Goal: Information Seeking & Learning: Learn about a topic

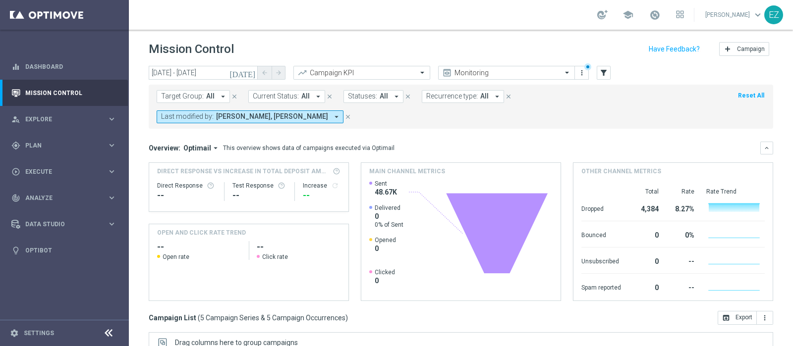
click at [252, 74] on icon "[DATE]" at bounding box center [242, 72] width 27 height 9
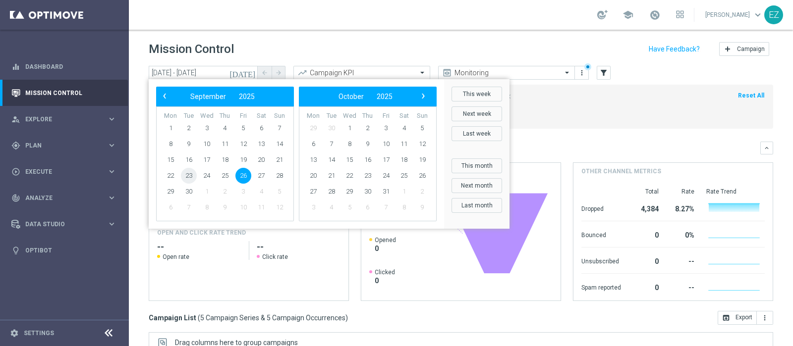
click at [186, 180] on span "23" at bounding box center [189, 176] width 16 height 16
type input "23 Sep 2025 - 23 Sep 2025"
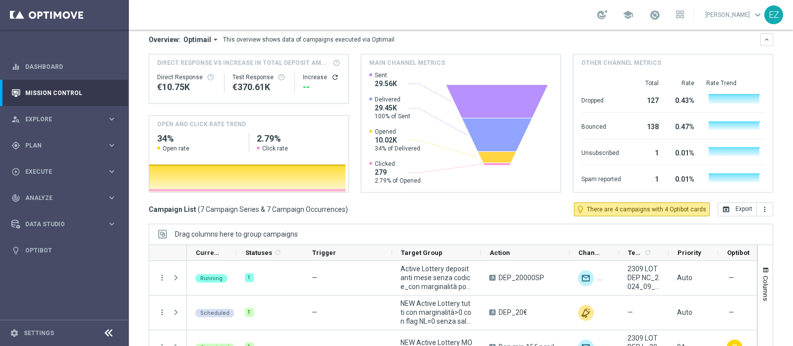
scroll to position [149, 0]
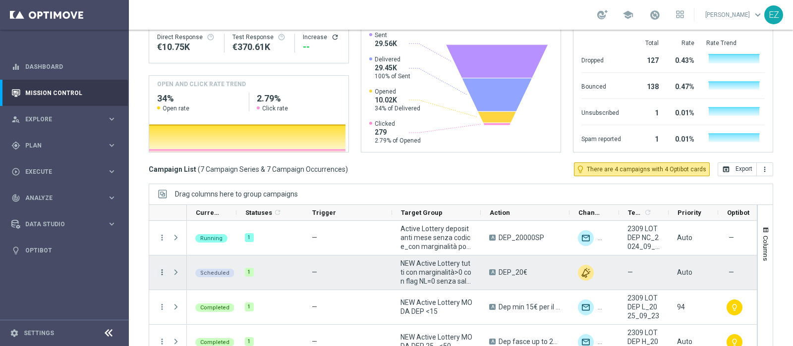
click at [161, 268] on icon "more_vert" at bounding box center [162, 272] width 9 height 9
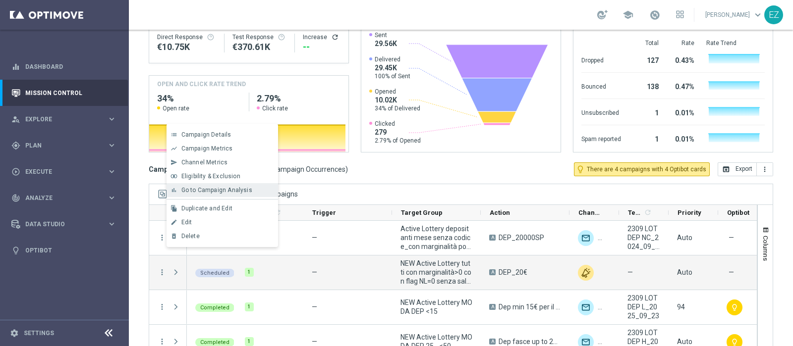
click at [204, 194] on div "bar_chart Go to Campaign Analysis" at bounding box center [221, 190] width 111 height 14
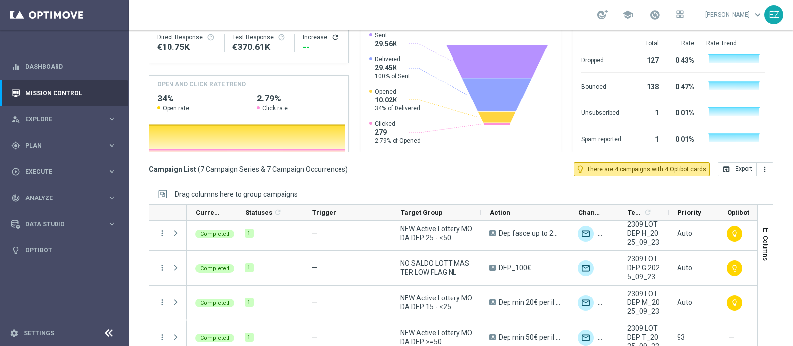
scroll to position [116, 0]
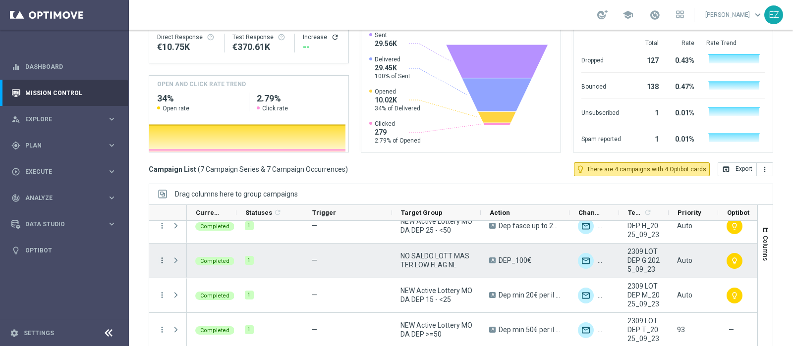
click at [161, 256] on icon "more_vert" at bounding box center [162, 260] width 9 height 9
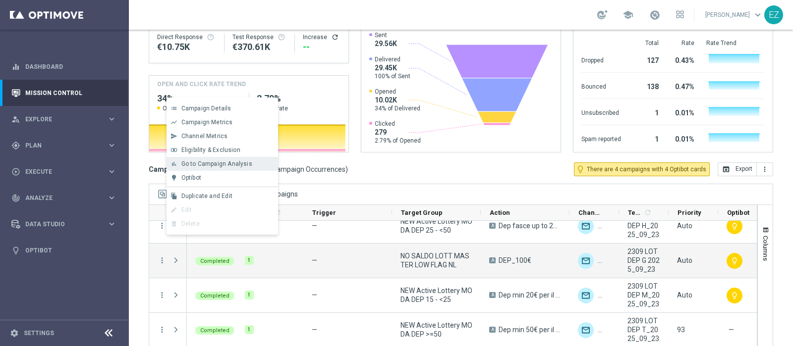
click at [206, 162] on span "Go to Campaign Analysis" at bounding box center [216, 163] width 71 height 7
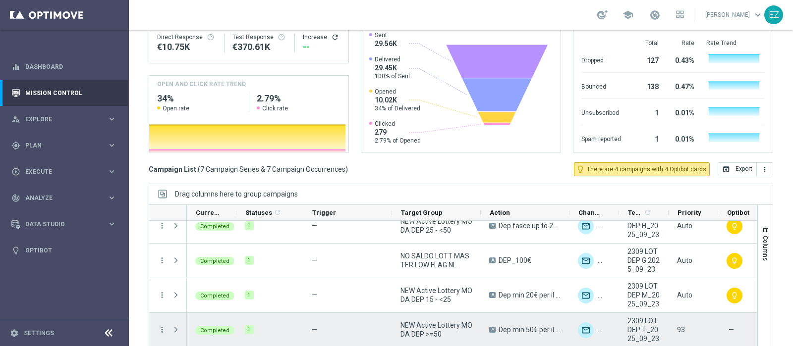
click at [161, 325] on icon "more_vert" at bounding box center [162, 329] width 9 height 9
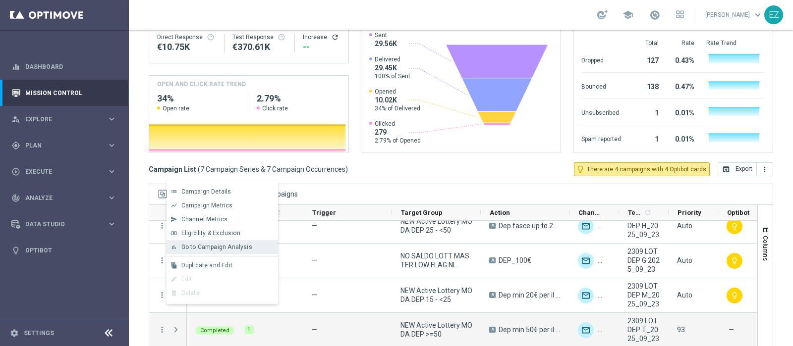
click at [221, 246] on span "Go to Campaign Analysis" at bounding box center [216, 247] width 71 height 7
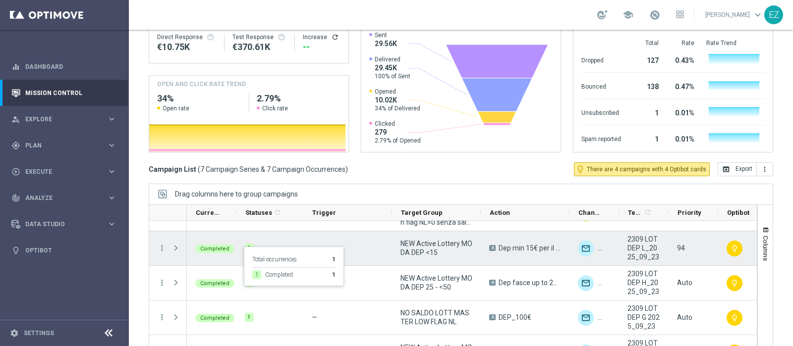
scroll to position [49, 0]
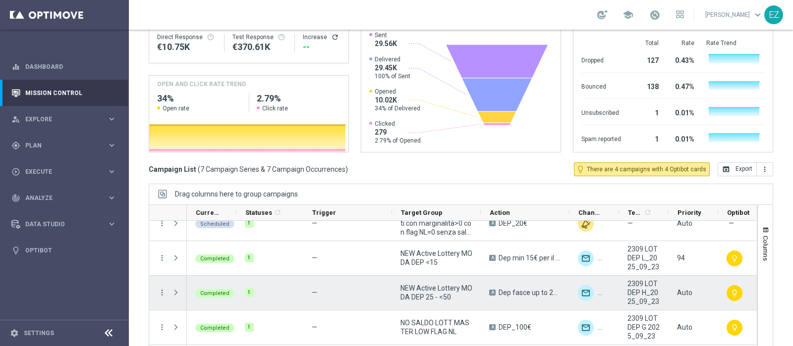
click at [167, 276] on div "Press SPACE to select this row." at bounding box center [177, 293] width 20 height 34
click at [162, 288] on icon "more_vert" at bounding box center [162, 292] width 9 height 9
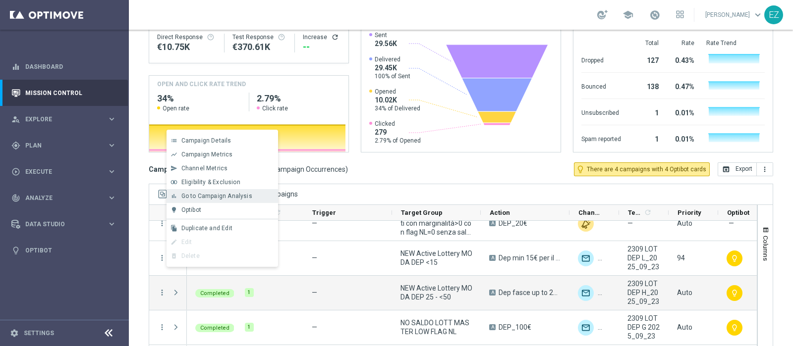
click at [205, 201] on div "bar_chart Go to Campaign Analysis" at bounding box center [221, 196] width 111 height 14
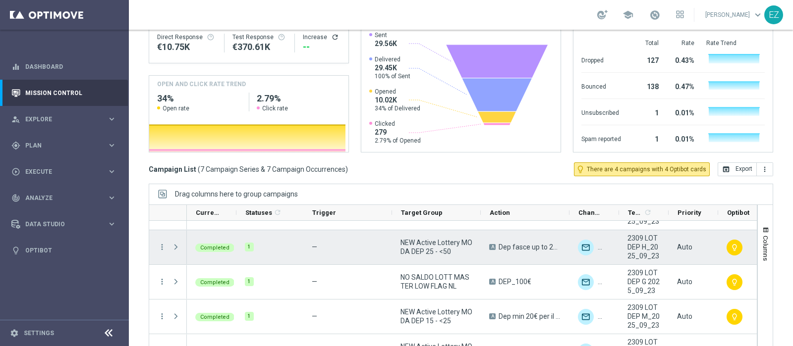
scroll to position [106, 0]
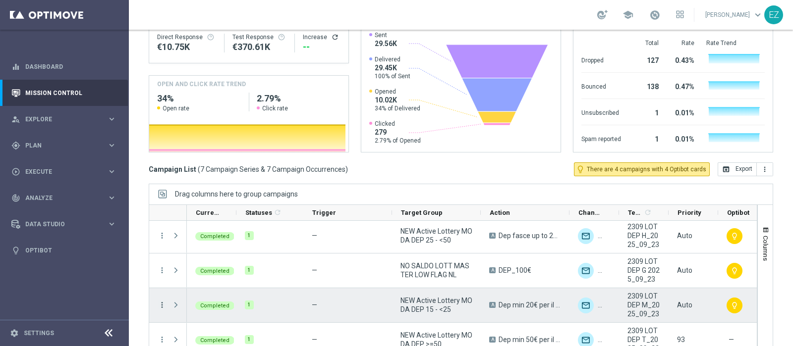
click at [162, 301] on icon "more_vert" at bounding box center [162, 305] width 9 height 9
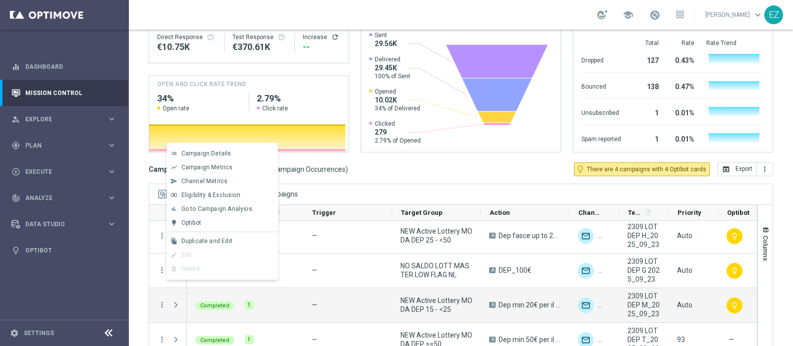
click at [209, 208] on span "Go to Campaign Analysis" at bounding box center [216, 209] width 71 height 7
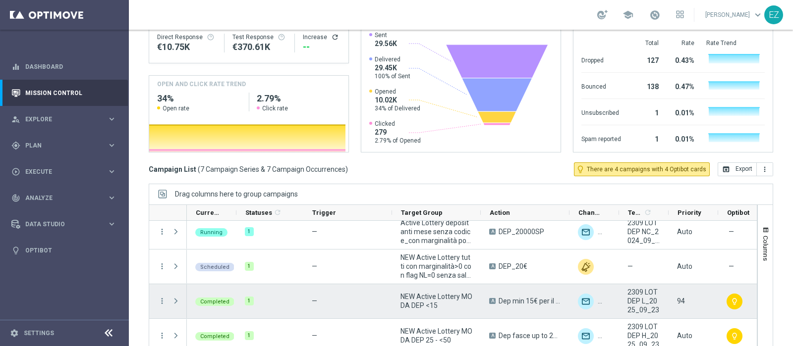
scroll to position [5, 0]
click at [161, 297] on icon "more_vert" at bounding box center [162, 301] width 9 height 9
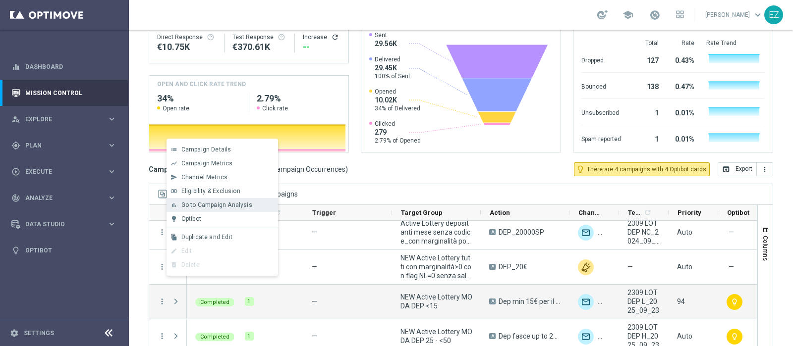
click at [219, 205] on span "Go to Campaign Analysis" at bounding box center [216, 205] width 71 height 7
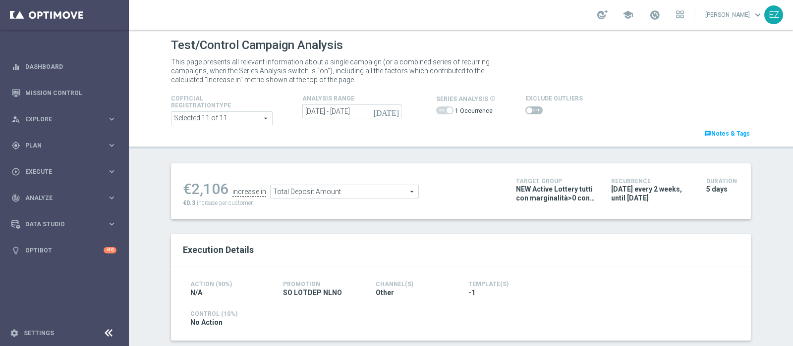
click at [529, 110] on span at bounding box center [533, 110] width 17 height 8
click at [529, 110] on input "checkbox" at bounding box center [533, 110] width 17 height 8
checkbox input "true"
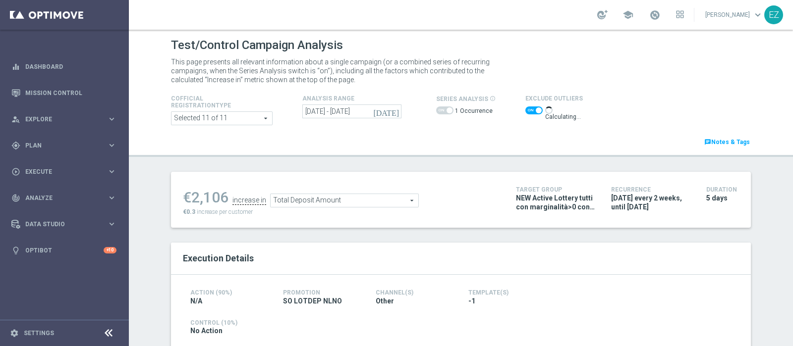
click at [386, 110] on icon "[DATE]" at bounding box center [386, 111] width 27 height 9
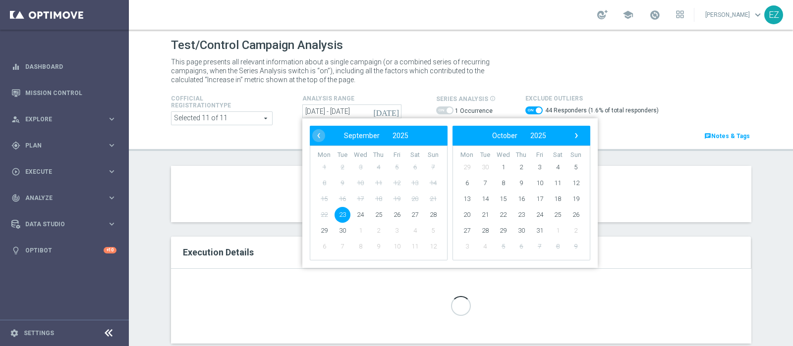
click at [336, 212] on span "23" at bounding box center [342, 215] width 16 height 16
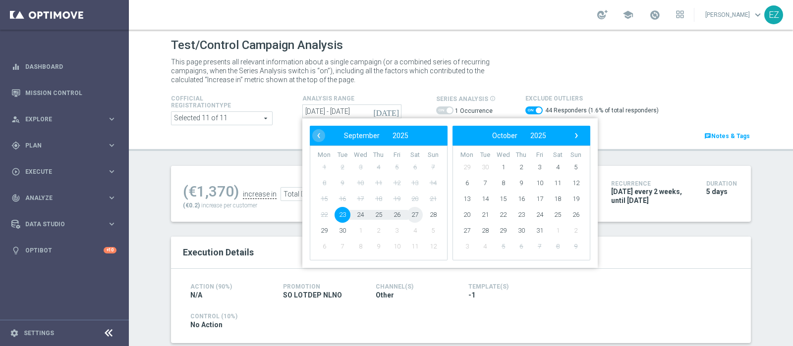
click at [413, 215] on span "27" at bounding box center [415, 215] width 16 height 16
type input "23 Sep 2025 - 27 Sep 2025"
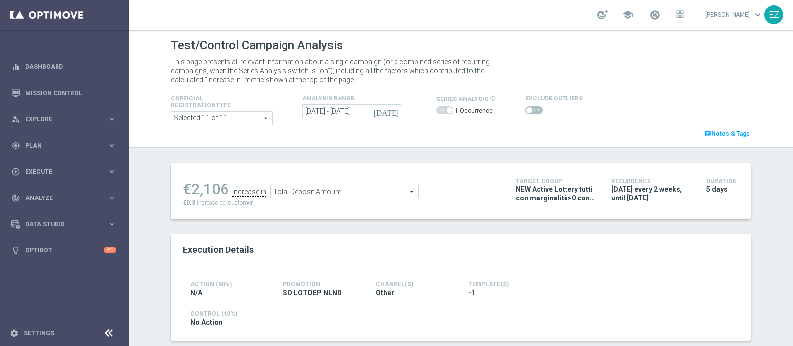
click at [530, 112] on span at bounding box center [533, 110] width 17 height 8
click at [530, 112] on input "checkbox" at bounding box center [533, 110] width 17 height 8
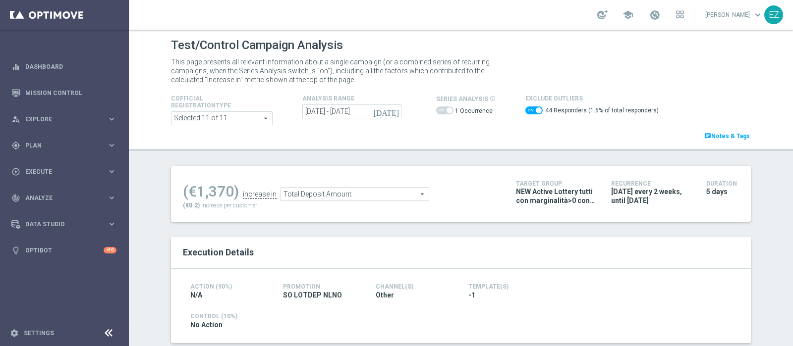
click at [387, 199] on span "Total Deposit Amount" at bounding box center [355, 194] width 148 height 13
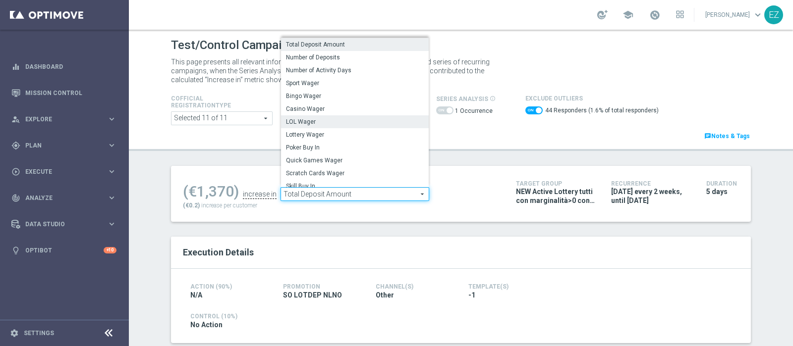
click at [289, 116] on label "LOL Wager" at bounding box center [355, 121] width 148 height 13
checkbox input "false"
type input "LOL Wager"
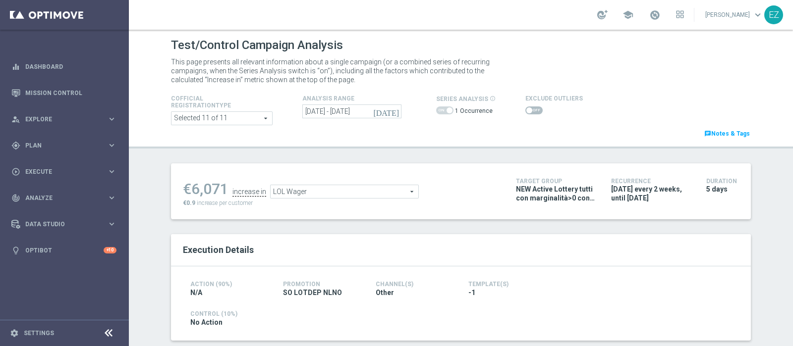
click at [526, 111] on span at bounding box center [529, 110] width 6 height 6
click at [525, 111] on input "checkbox" at bounding box center [533, 110] width 17 height 8
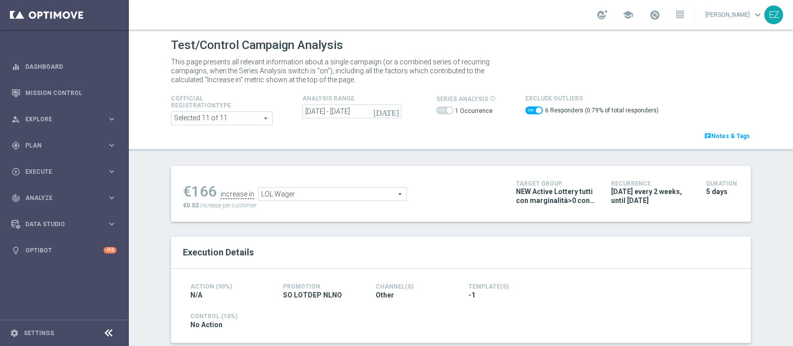
click at [292, 192] on span "LOL Wager" at bounding box center [333, 194] width 148 height 13
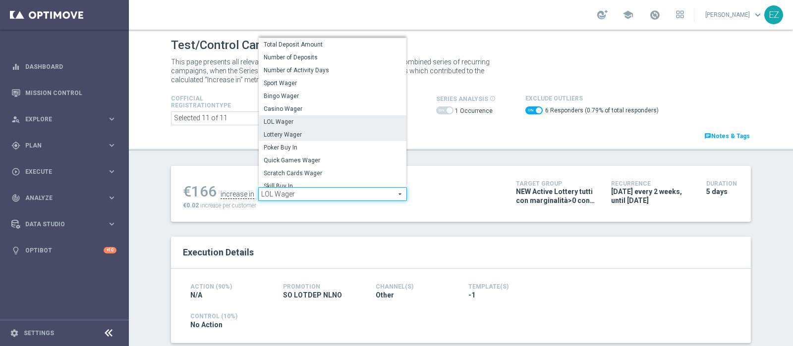
click at [303, 134] on span "Lottery Wager" at bounding box center [333, 135] width 138 height 8
checkbox input "false"
type input "Lottery Wager"
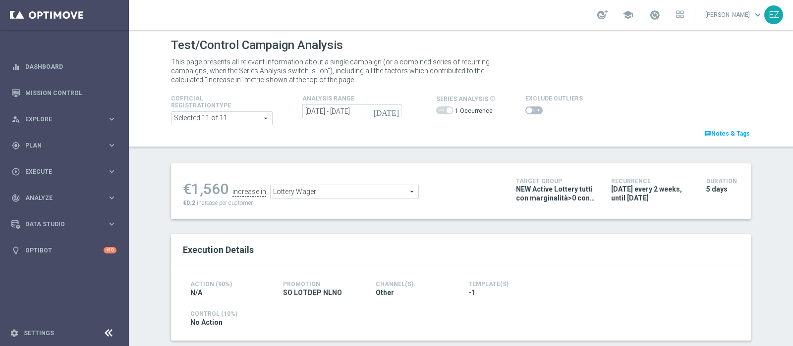
click at [532, 112] on span at bounding box center [533, 110] width 17 height 8
click at [532, 112] on input "checkbox" at bounding box center [533, 110] width 17 height 8
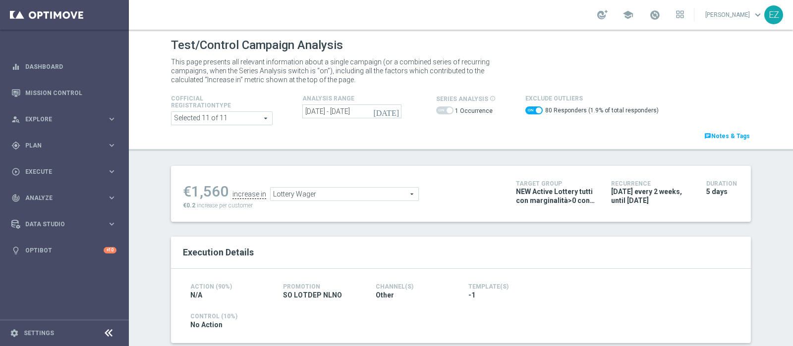
click at [374, 194] on span "Lottery Wager" at bounding box center [344, 194] width 148 height 13
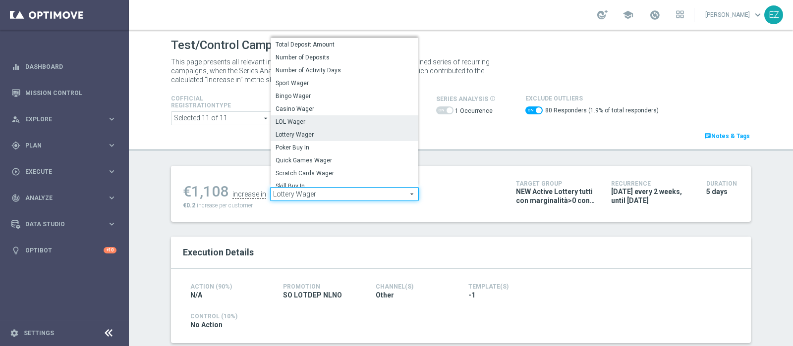
click at [322, 122] on span "LOL Wager" at bounding box center [344, 122] width 138 height 8
checkbox input "false"
type input "LOL Wager"
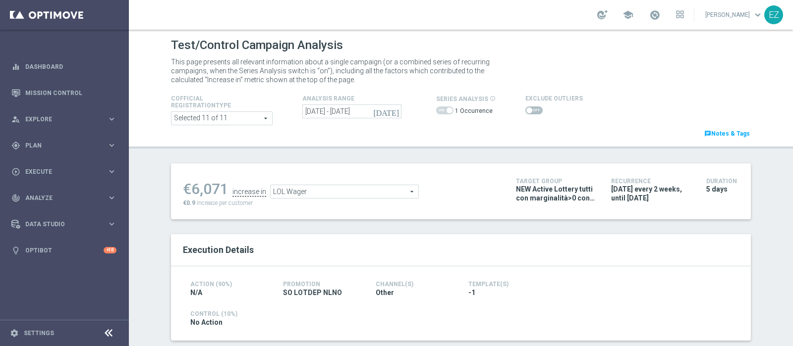
click at [526, 110] on span at bounding box center [533, 110] width 17 height 8
click at [526, 110] on input "checkbox" at bounding box center [533, 110] width 17 height 8
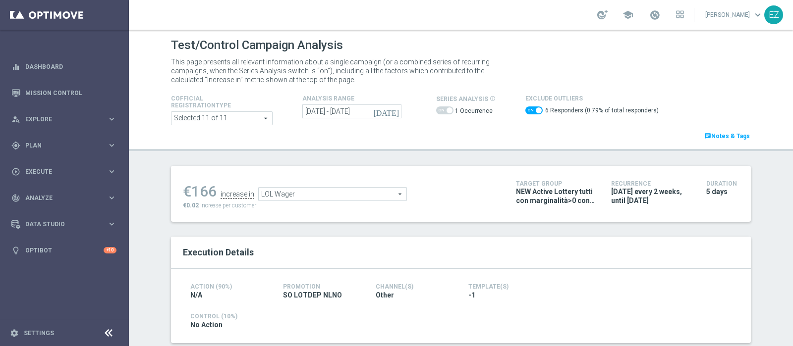
click at [333, 198] on span "LOL Wager" at bounding box center [333, 194] width 148 height 13
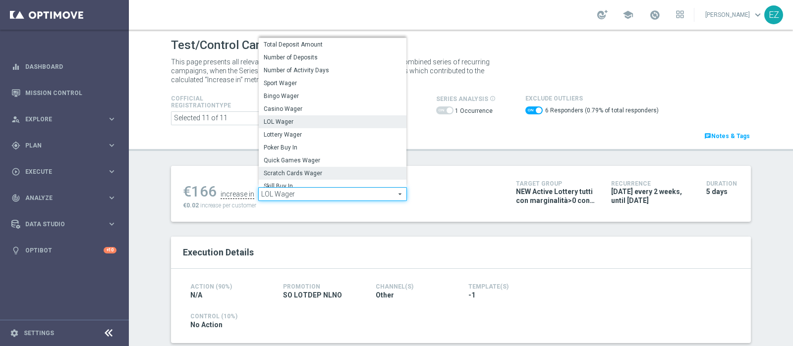
click at [314, 177] on span "Scratch Cards Wager" at bounding box center [333, 173] width 138 height 8
checkbox input "false"
type input "Scratch Cards Wager"
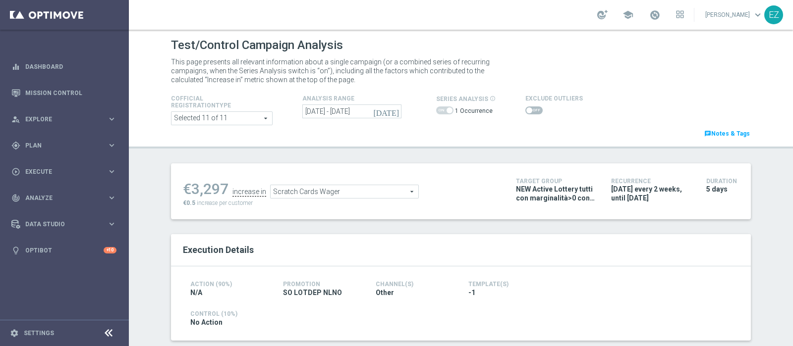
click at [526, 109] on span at bounding box center [529, 110] width 6 height 6
click at [525, 109] on input "checkbox" at bounding box center [533, 110] width 17 height 8
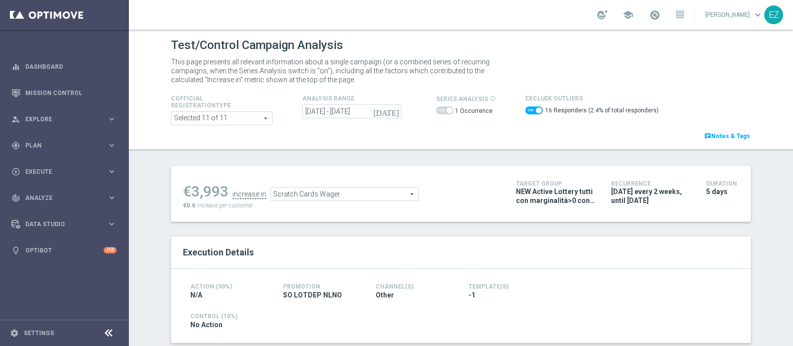
click at [352, 199] on span "Scratch Cards Wager" at bounding box center [344, 194] width 148 height 13
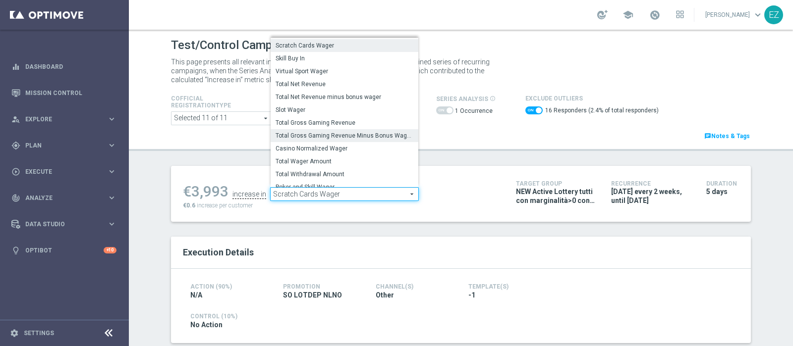
scroll to position [124, 0]
click at [343, 128] on label "Total Gross Gaming Revenue Minus Bonus Wagared" at bounding box center [344, 134] width 148 height 13
checkbox input "false"
type input "Total Gross Gaming Revenue Minus Bonus Wagared"
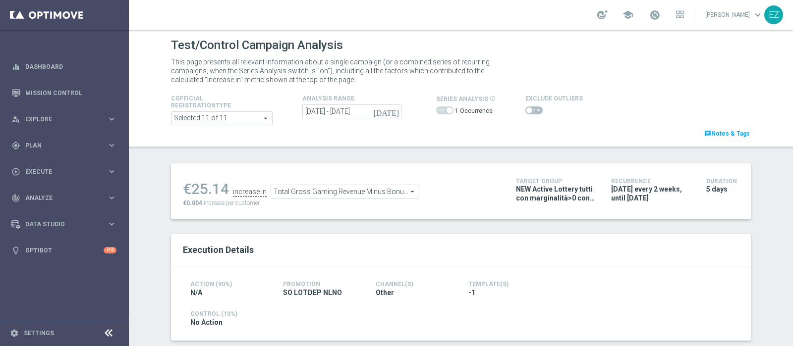
click at [525, 107] on span at bounding box center [533, 110] width 17 height 8
click at [525, 107] on input "checkbox" at bounding box center [533, 110] width 17 height 8
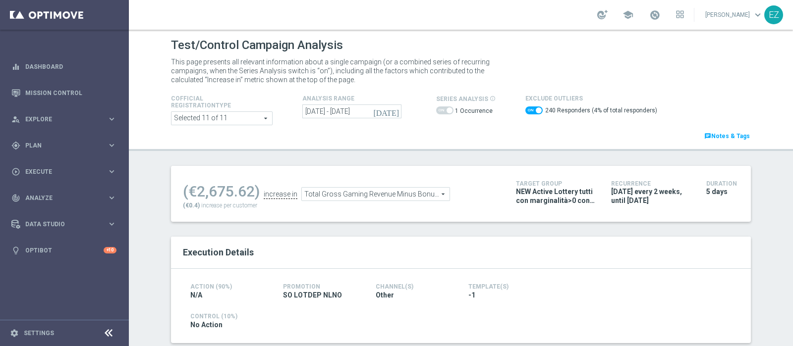
click at [386, 199] on span "Total Gross Gaming Revenue Minus Bonus Wagared" at bounding box center [376, 194] width 148 height 13
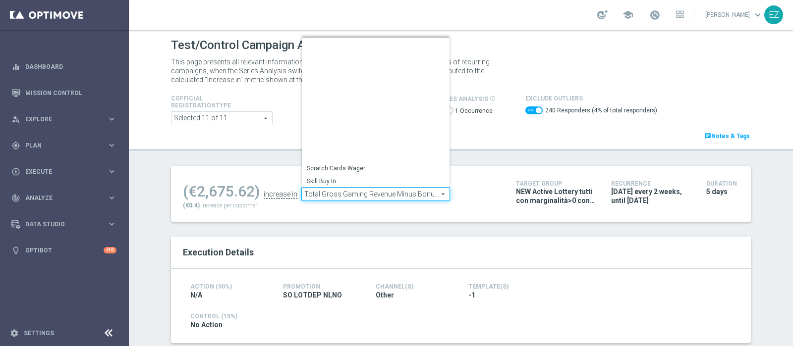
scroll to position [154, 0]
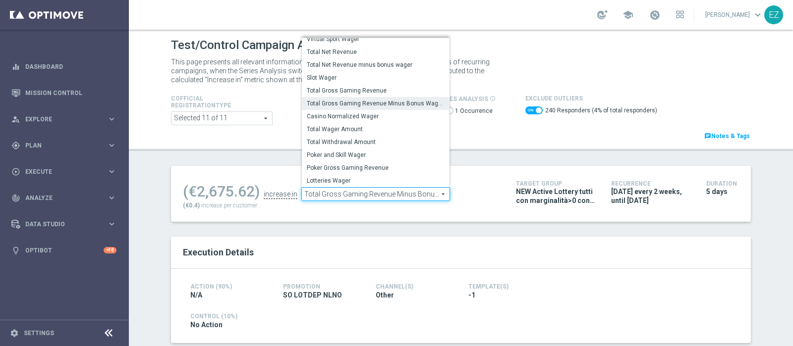
click at [484, 140] on div "Cofficial Registrationtype Selected 11 of 11 arrow_drop_down search Show Select…" at bounding box center [460, 117] width 594 height 49
checkbox input "false"
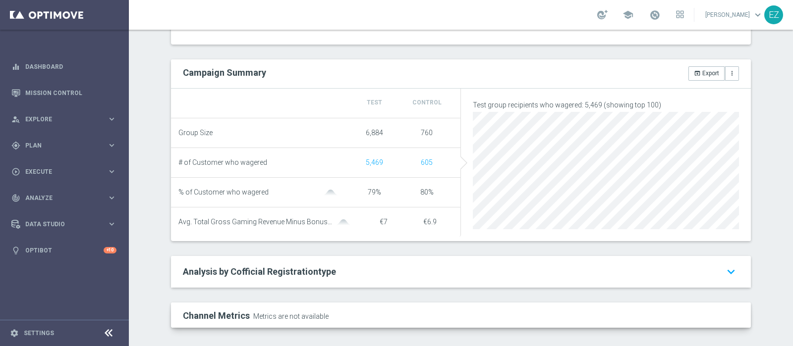
scroll to position [0, 0]
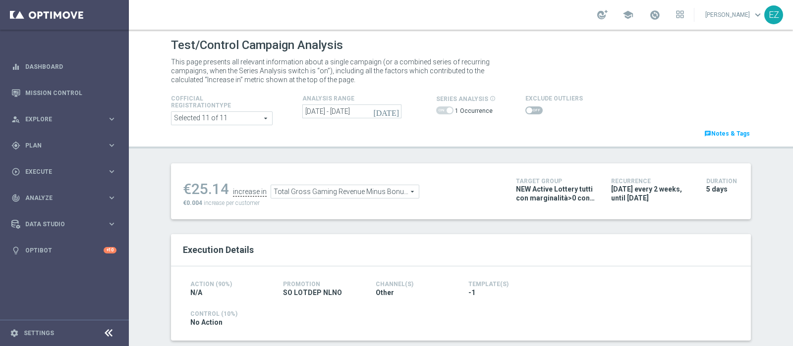
click at [359, 197] on span "Total Gross Gaming Revenue Minus Bonus Wagared" at bounding box center [345, 191] width 148 height 13
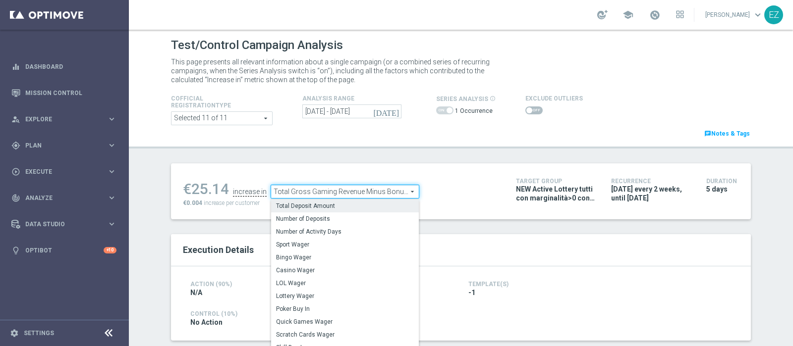
click at [322, 207] on span "Total Deposit Amount" at bounding box center [345, 206] width 138 height 8
type input "Total Deposit Amount"
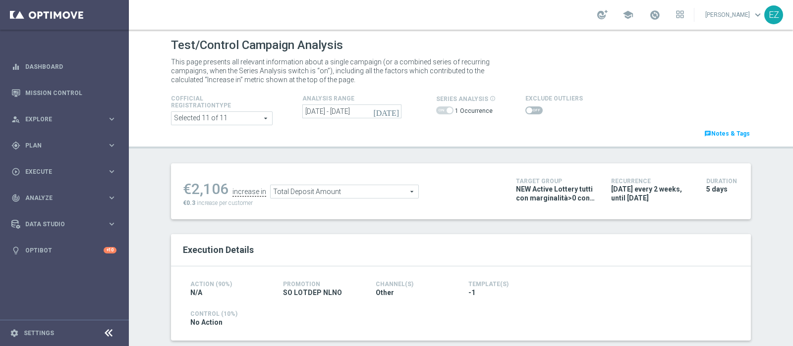
click at [525, 109] on span at bounding box center [533, 110] width 17 height 8
click at [525, 109] on input "checkbox" at bounding box center [533, 110] width 17 height 8
checkbox input "true"
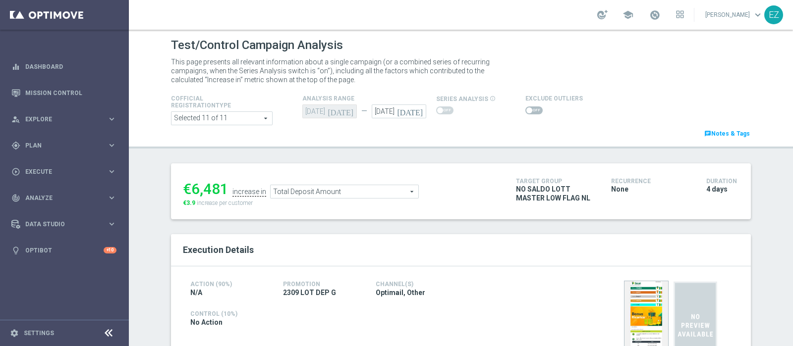
scroll to position [0, 0]
click at [526, 108] on span at bounding box center [529, 110] width 6 height 6
click at [525, 108] on input "checkbox" at bounding box center [533, 110] width 17 height 8
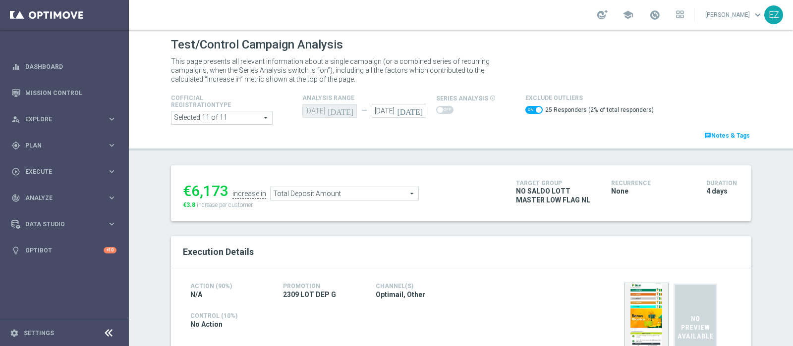
click at [525, 108] on span at bounding box center [533, 110] width 17 height 8
click at [525, 108] on input "checkbox" at bounding box center [533, 110] width 17 height 8
checkbox input "false"
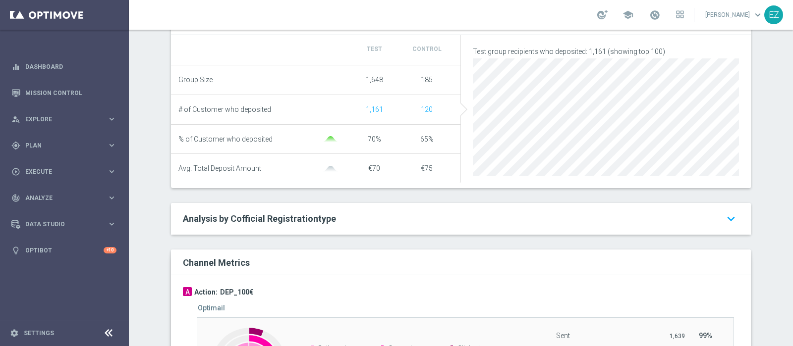
scroll to position [29, 0]
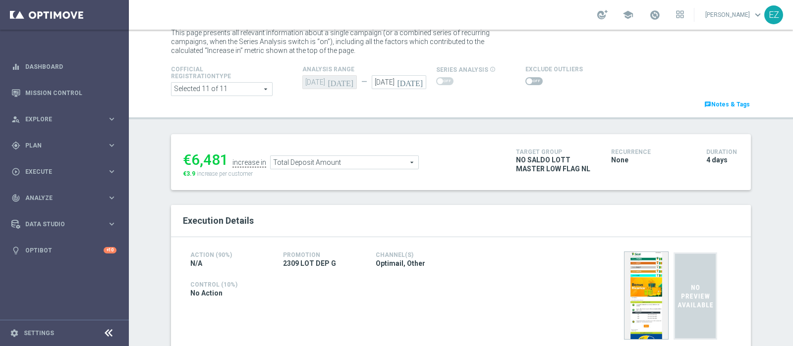
click at [365, 164] on span "Total Deposit Amount" at bounding box center [344, 162] width 148 height 13
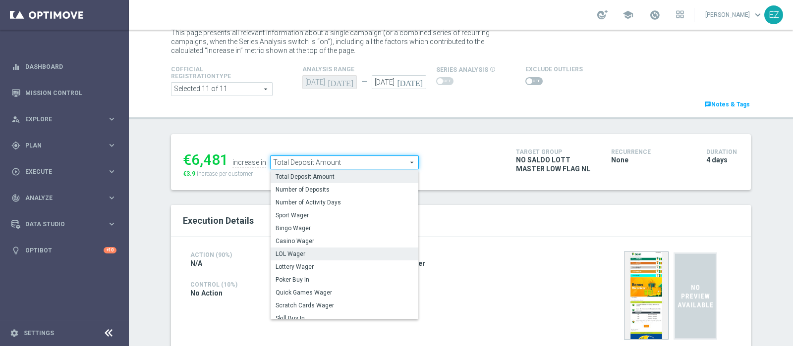
click at [303, 250] on span "LOL Wager" at bounding box center [344, 254] width 138 height 8
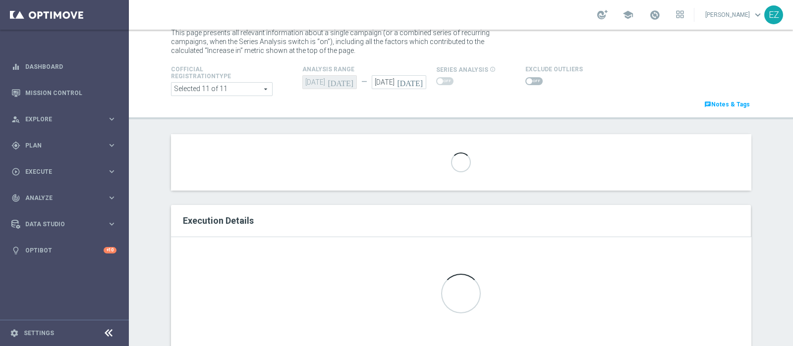
type input "LOL Wager"
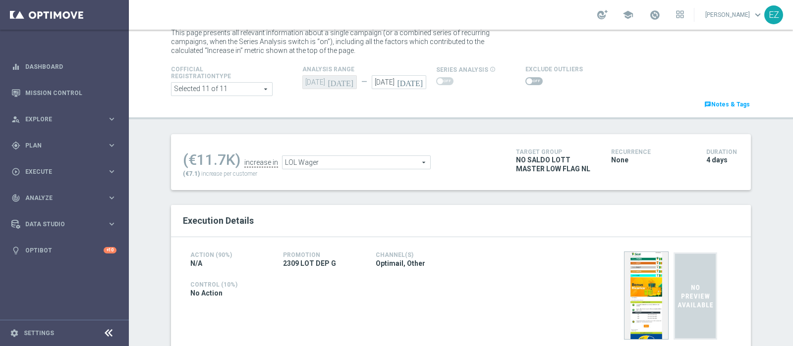
click at [526, 81] on span at bounding box center [529, 81] width 6 height 6
click at [525, 81] on input "checkbox" at bounding box center [533, 81] width 17 height 8
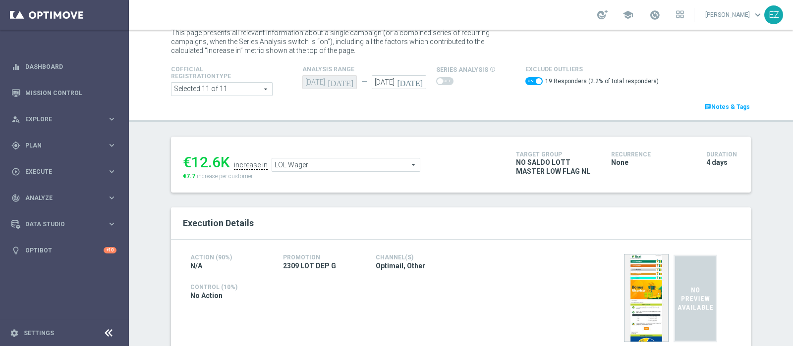
click at [371, 164] on span "LOL Wager" at bounding box center [346, 165] width 148 height 13
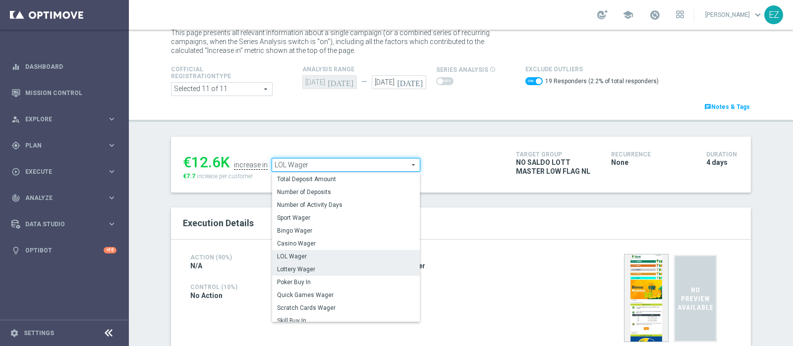
click at [327, 271] on span "Lottery Wager" at bounding box center [346, 269] width 138 height 8
checkbox input "false"
type input "Lottery Wager"
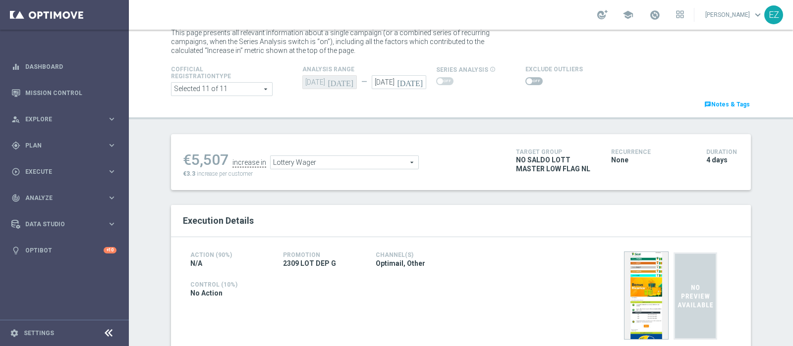
click at [526, 82] on span at bounding box center [529, 81] width 6 height 6
click at [525, 82] on input "checkbox" at bounding box center [533, 81] width 17 height 8
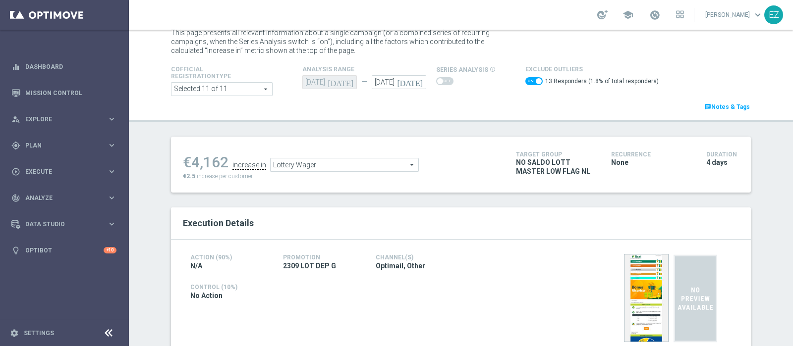
click at [386, 162] on span "Lottery Wager" at bounding box center [344, 165] width 148 height 13
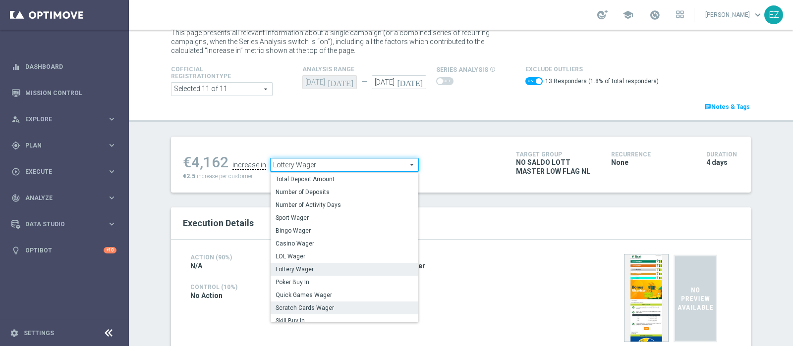
click at [315, 305] on span "Scratch Cards Wager" at bounding box center [344, 308] width 138 height 8
checkbox input "false"
type input "Scratch Cards Wager"
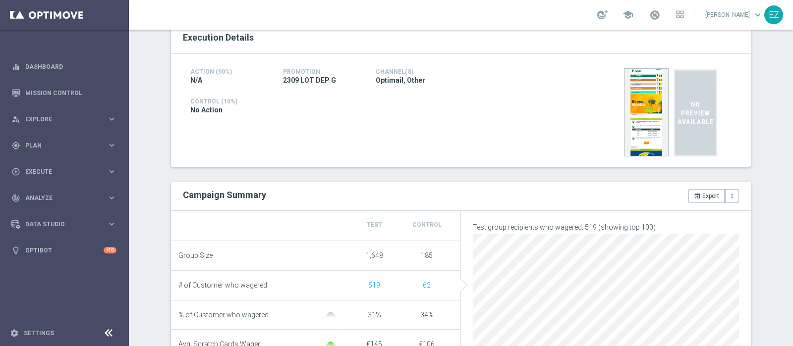
scroll to position [3, 0]
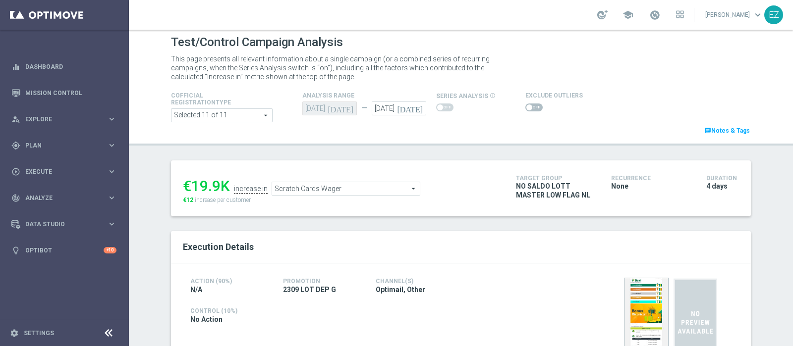
click at [526, 107] on span at bounding box center [529, 108] width 6 height 6
click at [525, 107] on input "checkbox" at bounding box center [533, 108] width 17 height 8
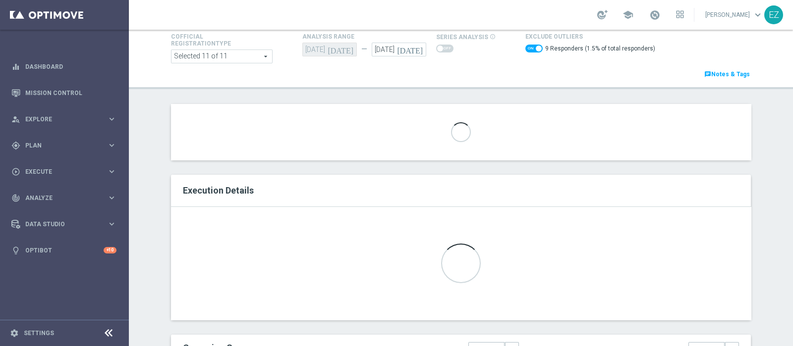
scroll to position [63, 0]
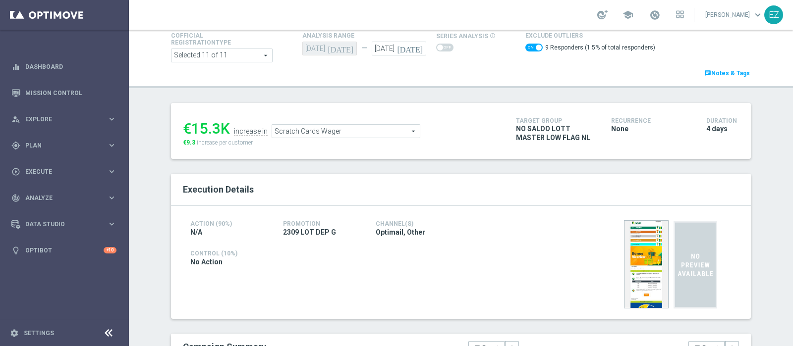
click at [349, 130] on span "Scratch Cards Wager" at bounding box center [346, 131] width 148 height 13
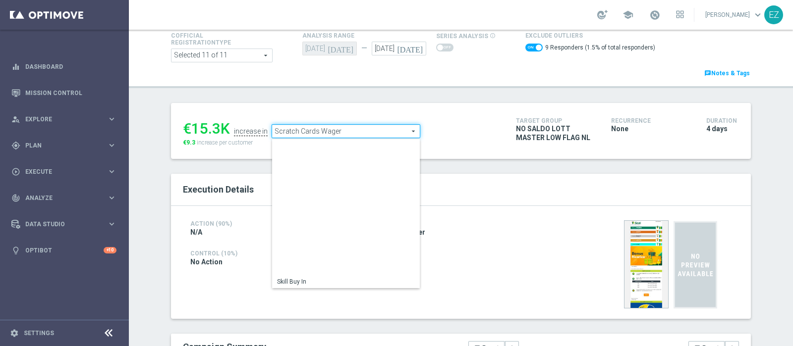
scroll to position [154, 0]
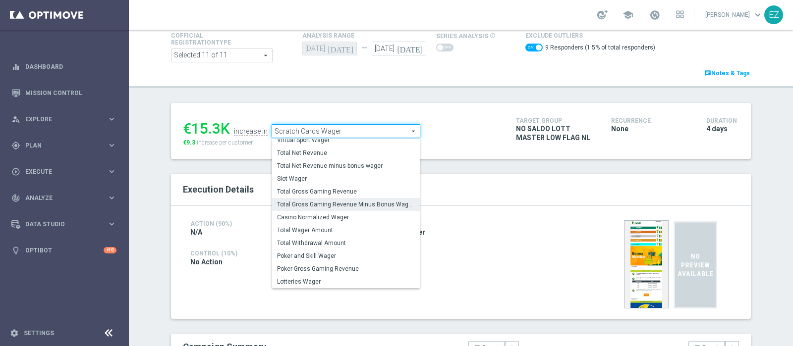
click at [331, 201] on span "Total Gross Gaming Revenue Minus Bonus Wagared" at bounding box center [346, 205] width 138 height 8
checkbox input "false"
type input "Total Gross Gaming Revenue Minus Bonus Wagared"
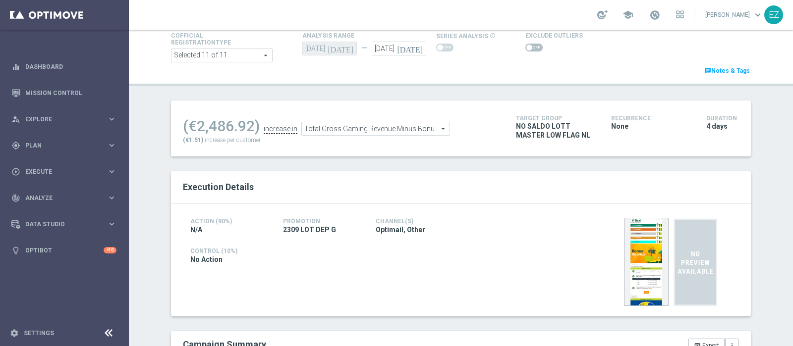
click at [529, 49] on span at bounding box center [533, 48] width 17 height 8
click at [529, 49] on input "checkbox" at bounding box center [533, 48] width 17 height 8
checkbox input "true"
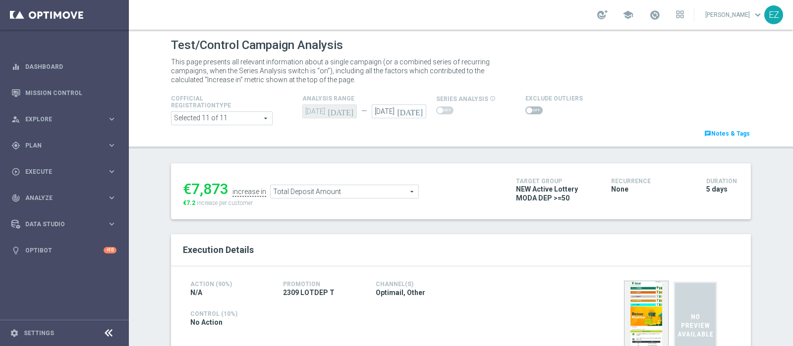
drag, startPoint x: 527, startPoint y: 111, endPoint x: 509, endPoint y: 135, distance: 29.7
click at [527, 111] on span at bounding box center [533, 110] width 17 height 8
click at [527, 111] on input "checkbox" at bounding box center [533, 110] width 17 height 8
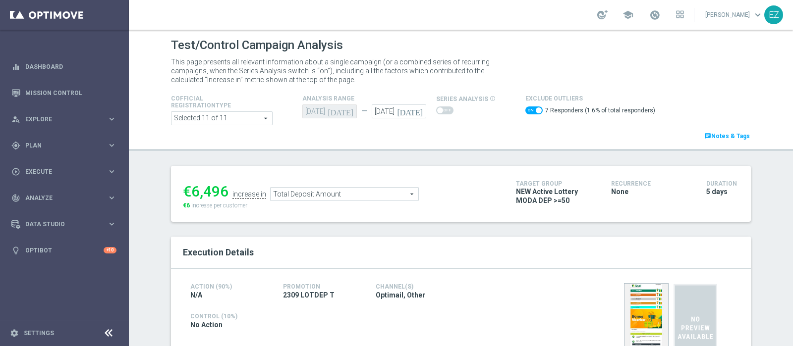
scroll to position [30, 0]
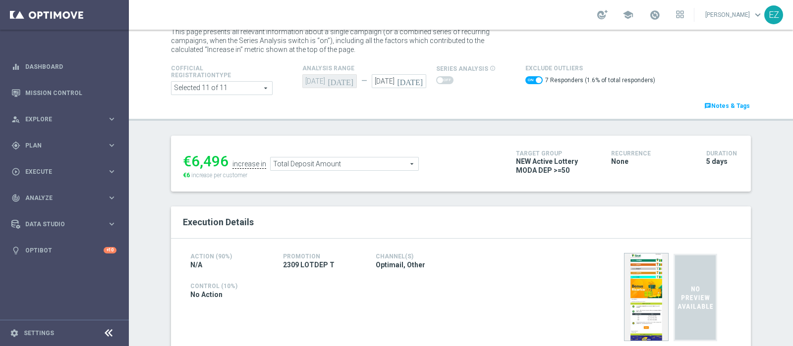
click at [335, 162] on span "Total Deposit Amount" at bounding box center [344, 164] width 148 height 13
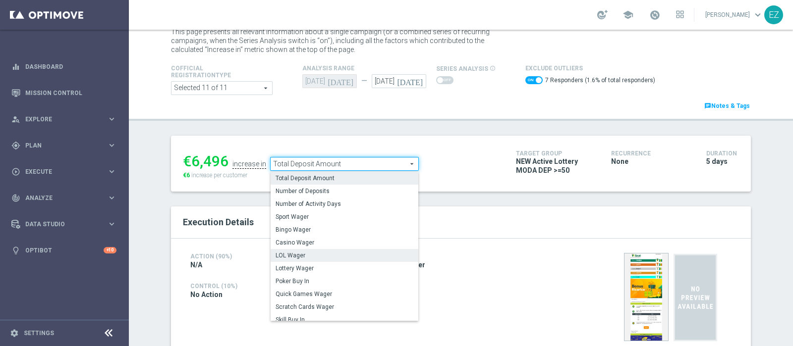
click at [309, 255] on span "LOL Wager" at bounding box center [344, 256] width 138 height 8
checkbox input "false"
type input "LOL Wager"
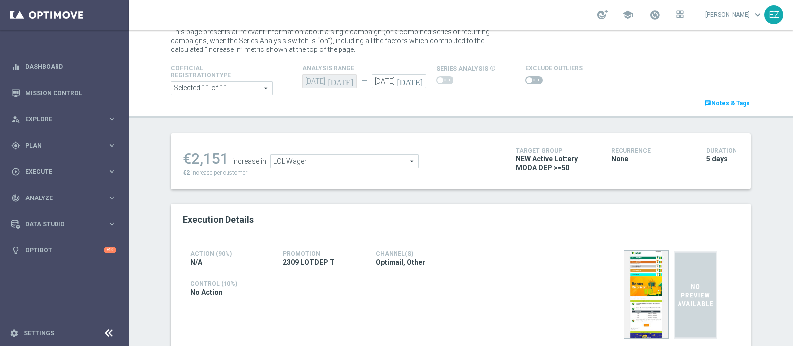
click at [525, 80] on span at bounding box center [533, 80] width 17 height 8
click at [525, 80] on input "checkbox" at bounding box center [533, 80] width 17 height 8
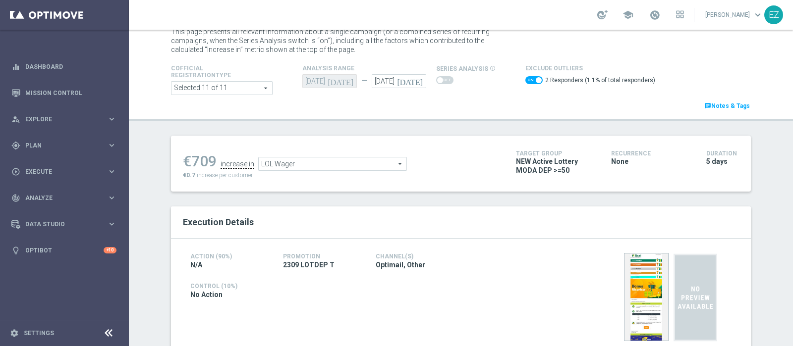
scroll to position [60, 0]
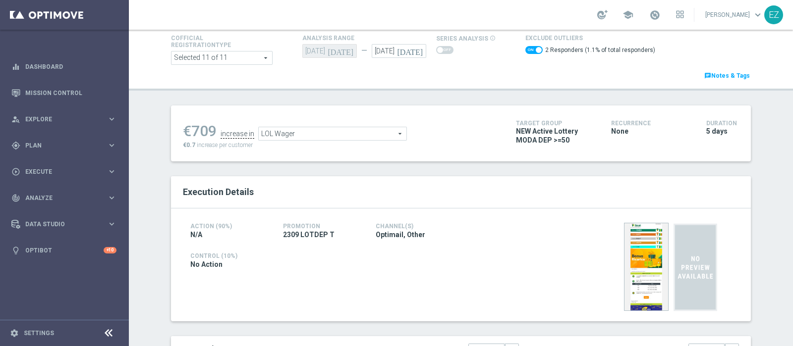
click at [343, 132] on span "LOL Wager" at bounding box center [333, 133] width 148 height 13
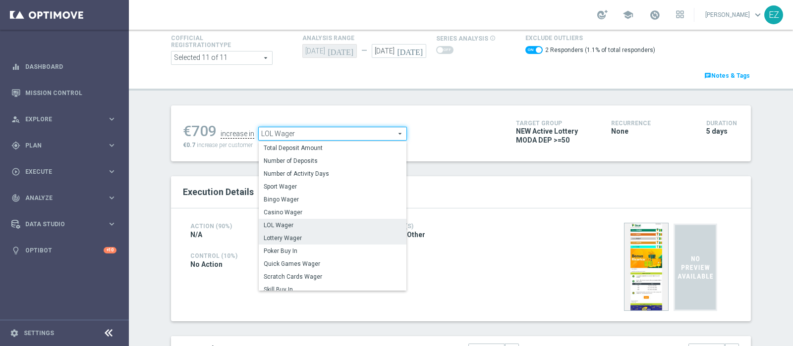
click at [295, 242] on label "Lottery Wager" at bounding box center [333, 238] width 148 height 13
checkbox input "false"
type input "Lottery Wager"
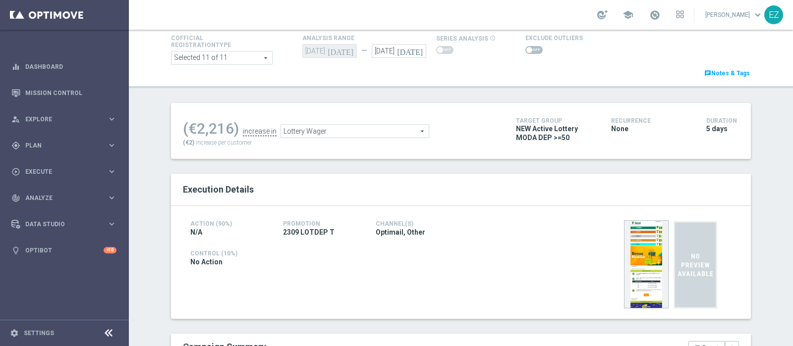
click at [530, 49] on span at bounding box center [533, 50] width 17 height 8
click at [530, 49] on input "checkbox" at bounding box center [533, 50] width 17 height 8
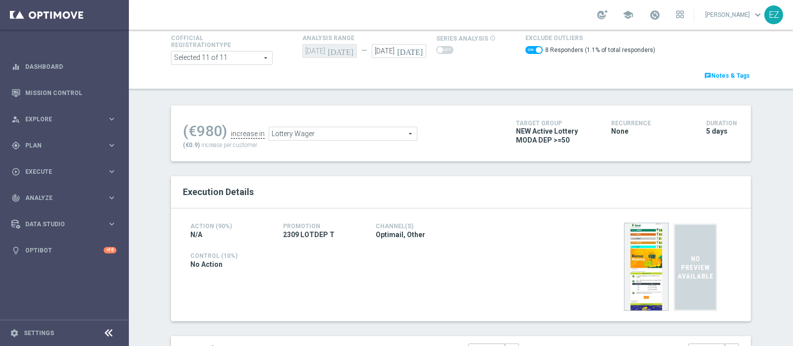
click at [362, 137] on span "Lottery Wager" at bounding box center [343, 133] width 148 height 13
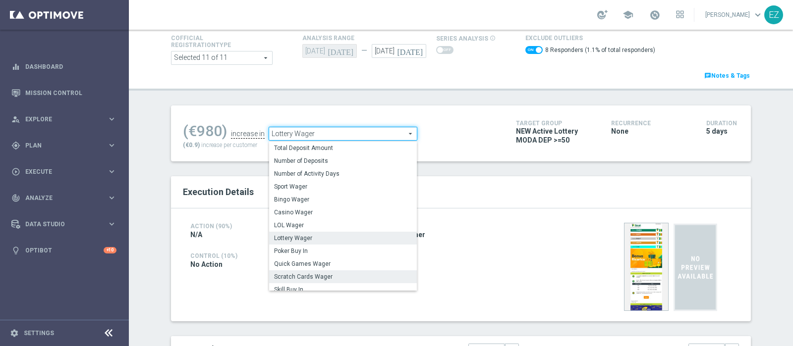
click at [308, 277] on span "Scratch Cards Wager" at bounding box center [343, 277] width 138 height 8
checkbox input "false"
type input "Scratch Cards Wager"
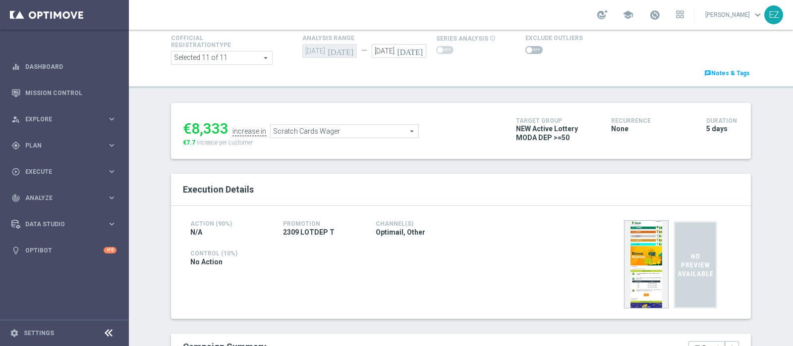
click at [518, 47] on div "Exclude Outliers" at bounding box center [617, 44] width 198 height 24
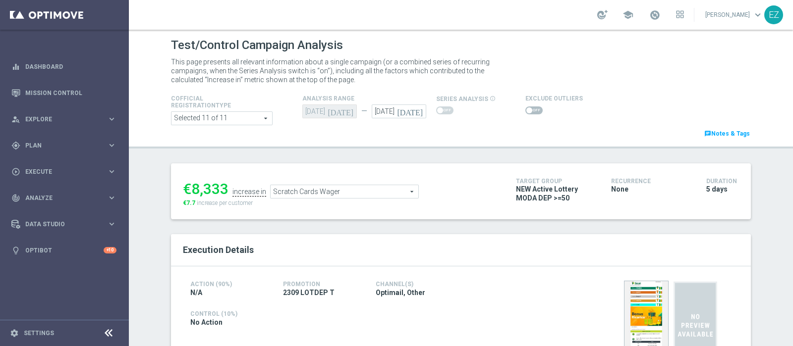
click at [525, 109] on span at bounding box center [533, 110] width 17 height 8
click at [525, 109] on input "checkbox" at bounding box center [533, 110] width 17 height 8
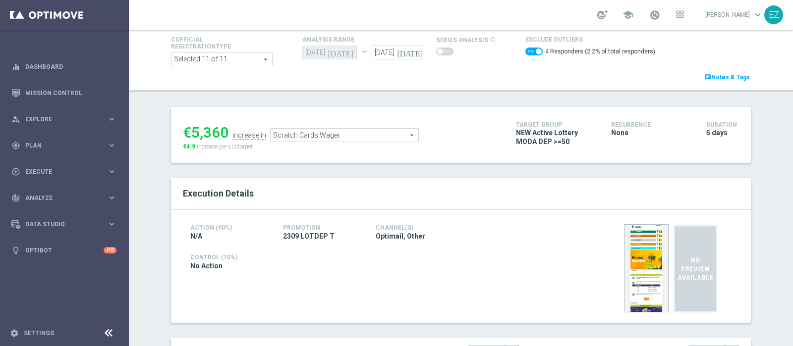
scroll to position [29, 0]
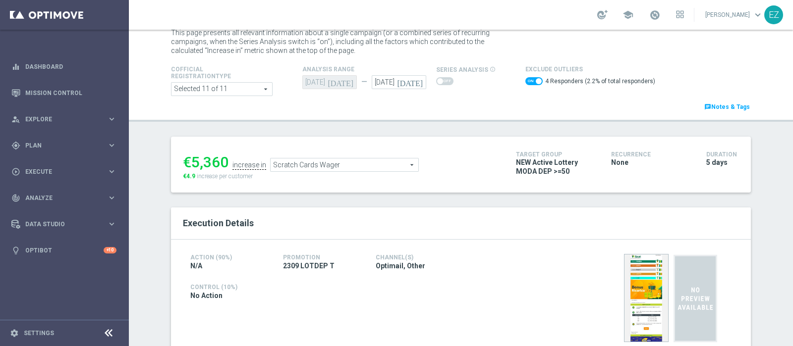
click at [526, 81] on span at bounding box center [533, 81] width 17 height 8
click at [526, 81] on input "checkbox" at bounding box center [533, 81] width 17 height 8
checkbox input "false"
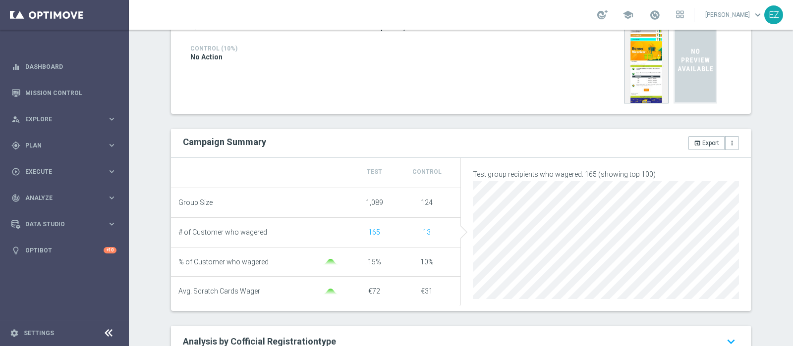
scroll to position [0, 0]
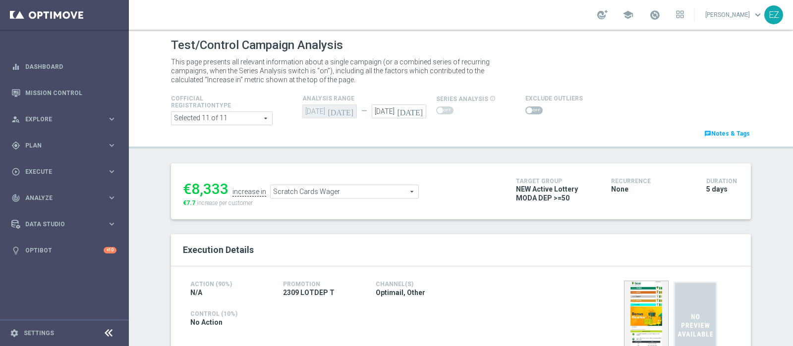
click at [372, 189] on span "Scratch Cards Wager" at bounding box center [344, 191] width 148 height 13
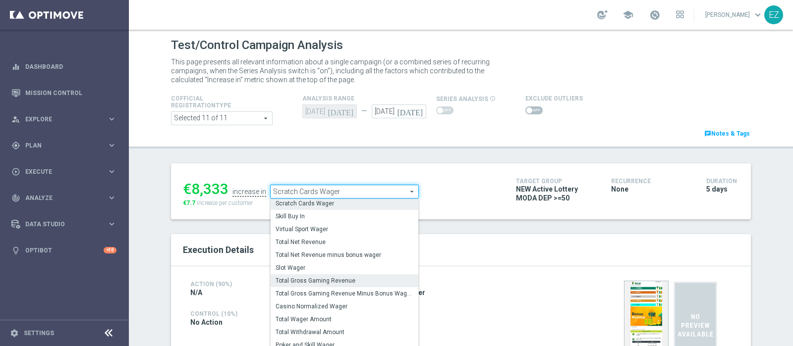
scroll to position [127, 0]
click at [348, 287] on label "Total Gross Gaming Revenue Minus Bonus Wagared" at bounding box center [344, 293] width 148 height 13
type input "Total Gross Gaming Revenue Minus Bonus Wagared"
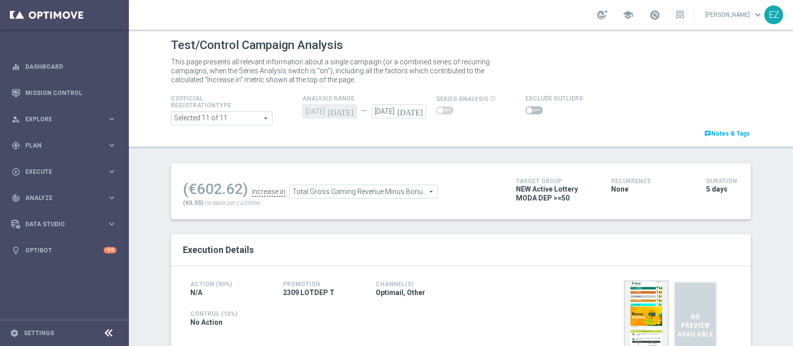
scroll to position [53, 0]
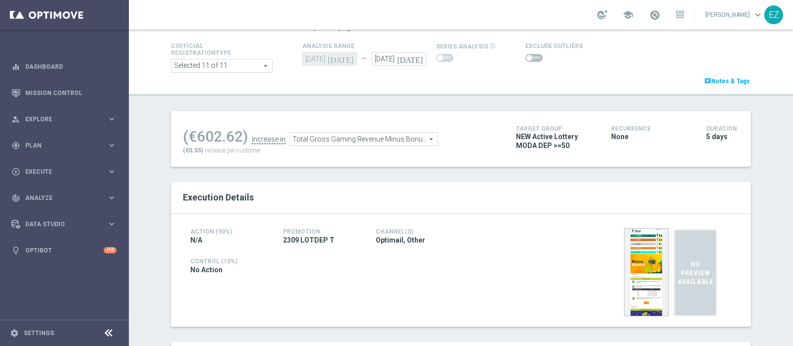
click at [526, 57] on span at bounding box center [529, 58] width 6 height 6
click at [525, 57] on input "checkbox" at bounding box center [533, 58] width 17 height 8
checkbox input "true"
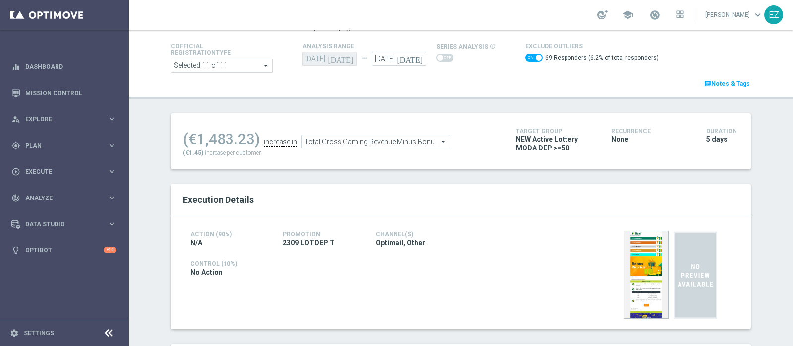
click at [412, 139] on span "Total Gross Gaming Revenue Minus Bonus Wagared" at bounding box center [376, 141] width 148 height 13
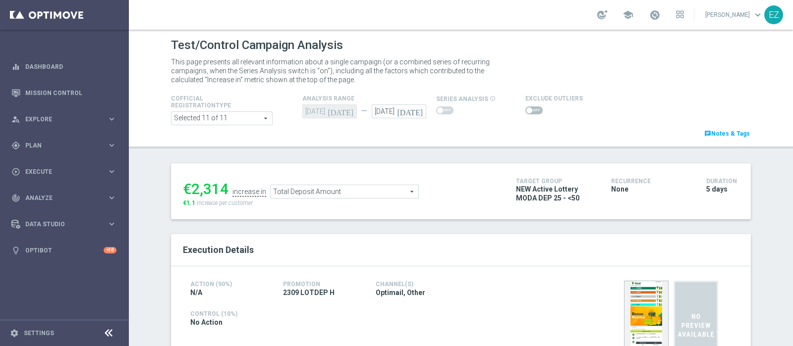
click at [526, 107] on span at bounding box center [529, 110] width 6 height 6
click at [525, 106] on input "checkbox" at bounding box center [533, 110] width 17 height 8
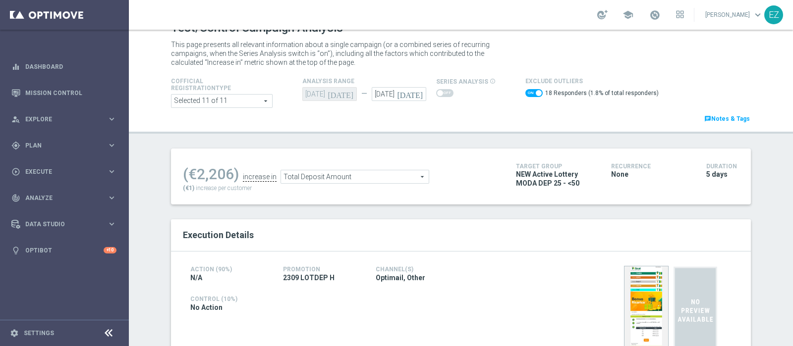
click at [364, 177] on span "Total Deposit Amount" at bounding box center [355, 176] width 148 height 13
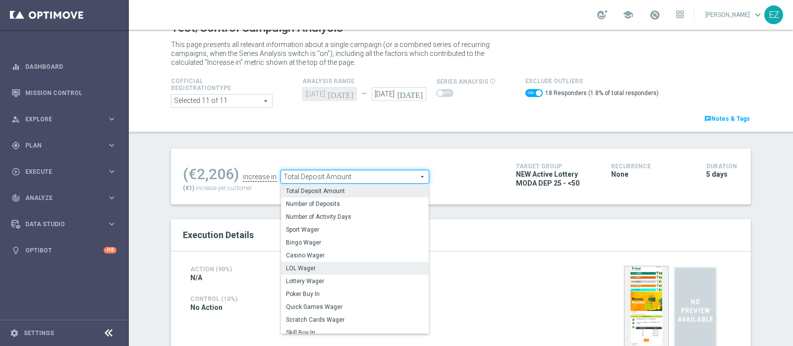
click at [309, 265] on span "LOL Wager" at bounding box center [355, 269] width 138 height 8
checkbox input "false"
type input "LOL Wager"
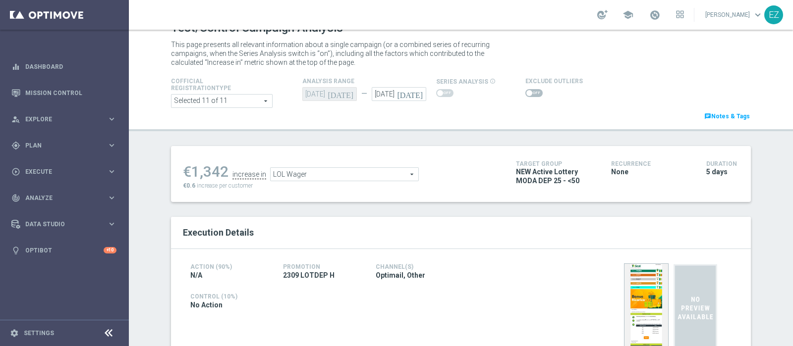
click at [529, 95] on span at bounding box center [533, 93] width 17 height 8
click at [529, 95] on input "checkbox" at bounding box center [533, 93] width 17 height 8
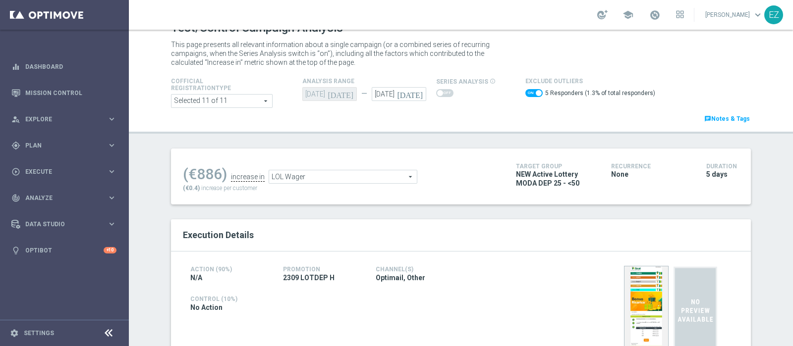
click at [354, 173] on span "LOL Wager" at bounding box center [343, 176] width 148 height 13
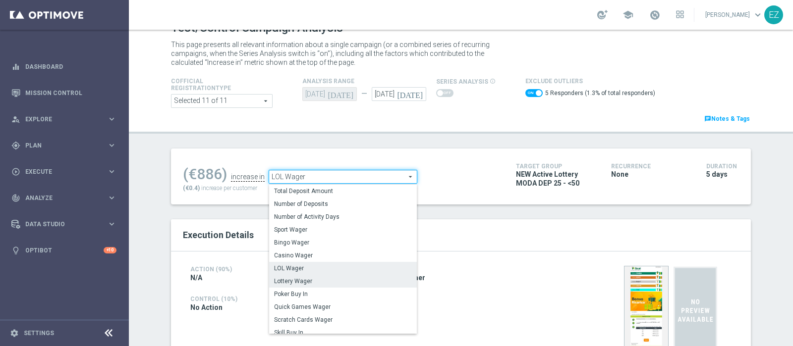
click at [317, 279] on span "Lottery Wager" at bounding box center [343, 281] width 138 height 8
checkbox input "false"
type input "Lottery Wager"
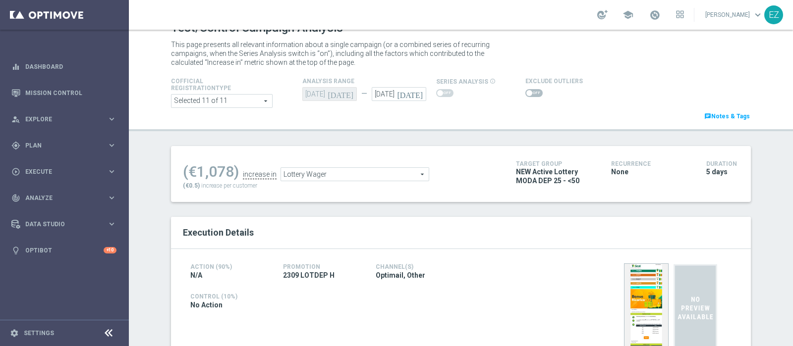
click at [528, 93] on span at bounding box center [533, 93] width 17 height 8
click at [528, 93] on input "checkbox" at bounding box center [533, 93] width 17 height 8
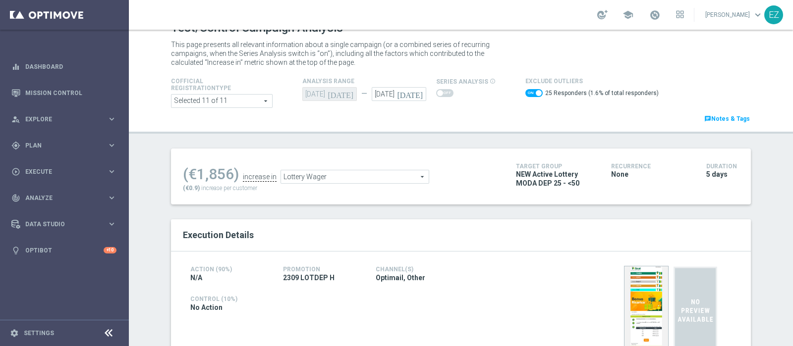
click at [370, 160] on ul "(€1,856) increase in Lottery Wager Lottery Wager arrow_drop_down search" at bounding box center [341, 171] width 323 height 23
click at [361, 173] on span "Lottery Wager" at bounding box center [355, 176] width 148 height 13
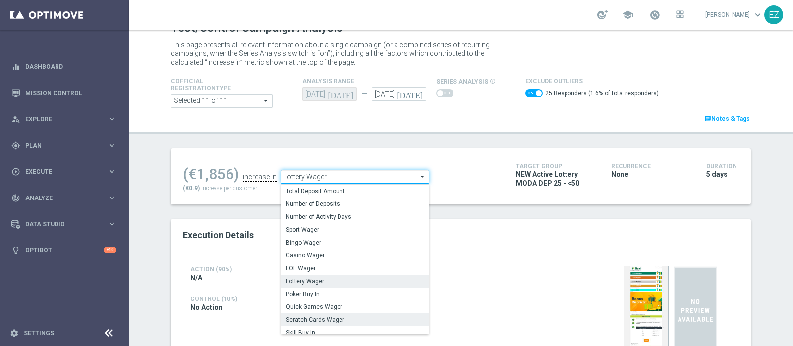
click at [338, 316] on span "Scratch Cards Wager" at bounding box center [355, 320] width 138 height 8
checkbox input "false"
type input "Scratch Cards Wager"
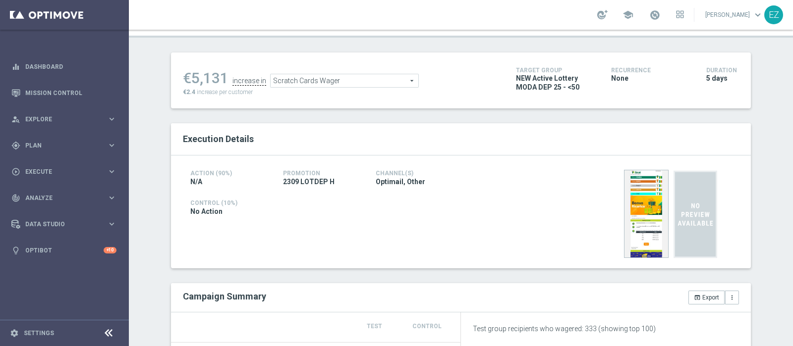
scroll to position [47, 0]
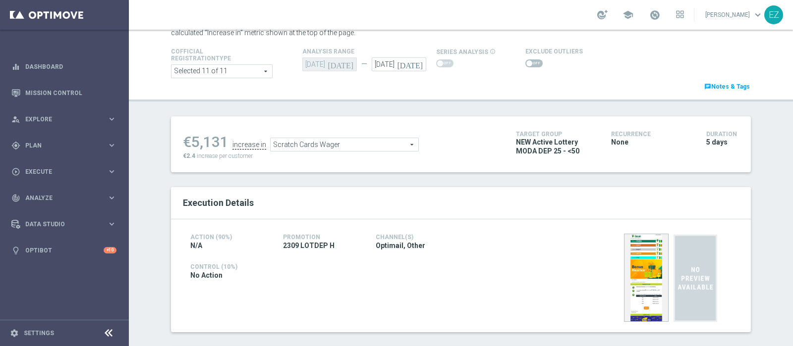
click at [526, 60] on span at bounding box center [533, 63] width 17 height 8
click at [526, 60] on input "checkbox" at bounding box center [533, 63] width 17 height 8
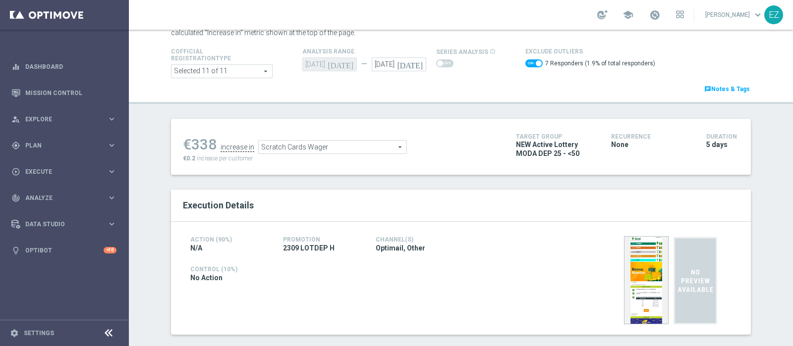
click at [352, 143] on span "Scratch Cards Wager" at bounding box center [333, 147] width 148 height 13
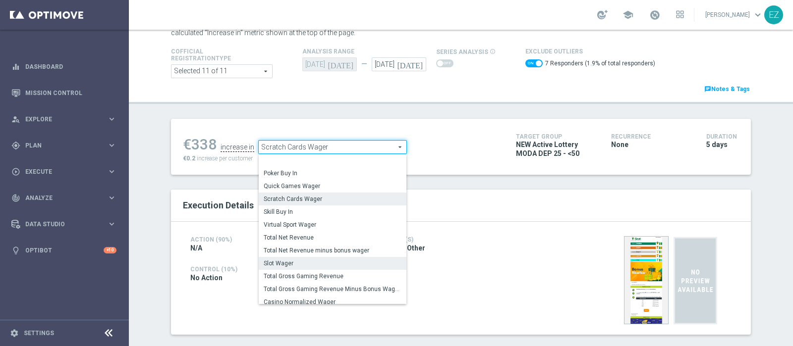
scroll to position [118, 0]
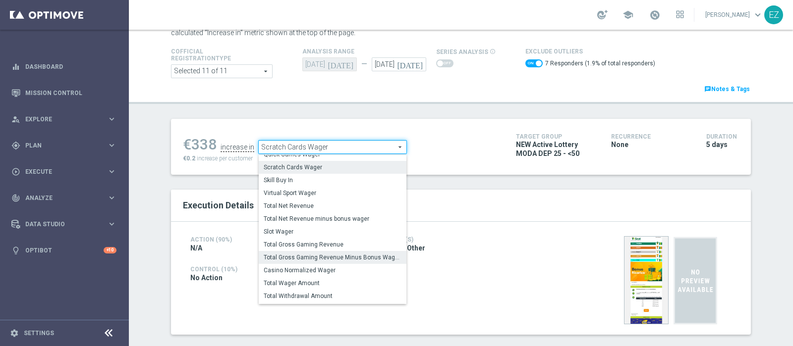
click at [317, 256] on span "Total Gross Gaming Revenue Minus Bonus Wagared" at bounding box center [333, 258] width 138 height 8
checkbox input "false"
type input "Total Gross Gaming Revenue Minus Bonus Wagared"
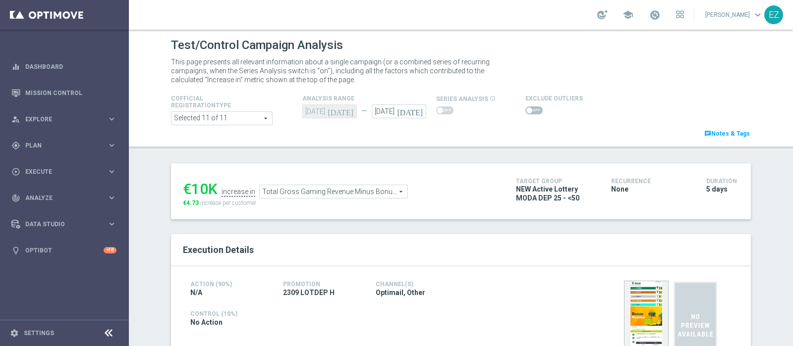
click at [526, 110] on span at bounding box center [533, 110] width 17 height 8
click at [526, 110] on input "checkbox" at bounding box center [533, 110] width 17 height 8
checkbox input "true"
click at [528, 110] on span at bounding box center [533, 110] width 17 height 8
click at [528, 110] on input "checkbox" at bounding box center [533, 110] width 17 height 8
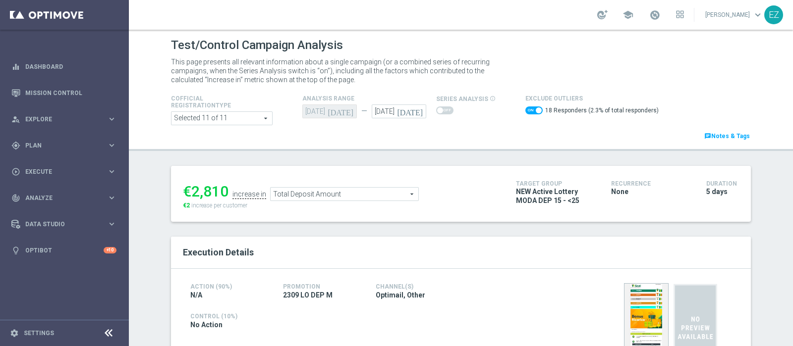
click at [358, 194] on span "Total Deposit Amount" at bounding box center [344, 194] width 148 height 13
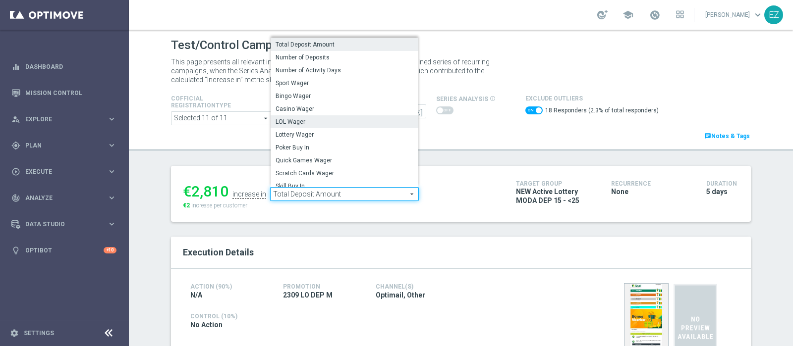
click at [302, 118] on span "LOL Wager" at bounding box center [344, 122] width 138 height 8
checkbox input "false"
type input "LOL Wager"
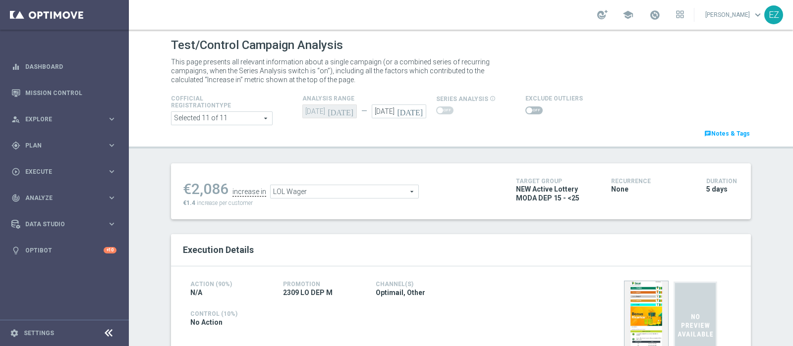
click at [525, 110] on span at bounding box center [533, 110] width 17 height 8
click at [525, 110] on input "checkbox" at bounding box center [533, 110] width 17 height 8
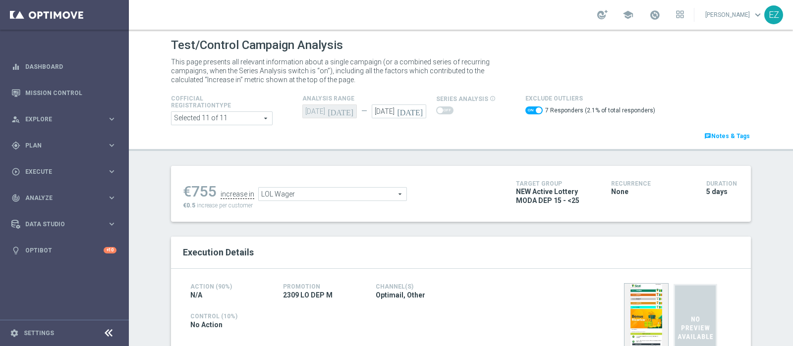
click at [382, 198] on span "LOL Wager" at bounding box center [333, 194] width 148 height 13
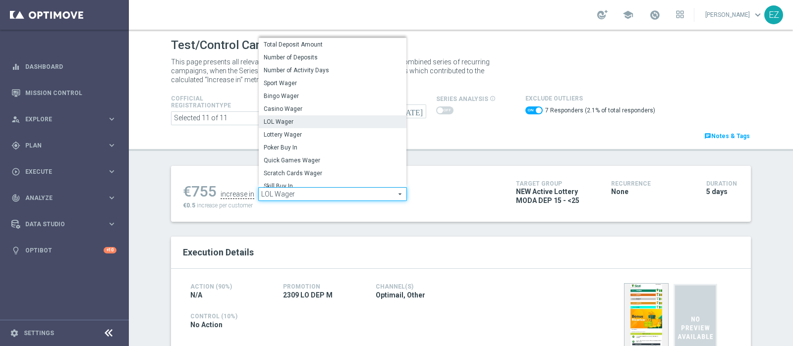
click at [359, 194] on span "LOL Wager" at bounding box center [333, 194] width 148 height 13
checkbox input "false"
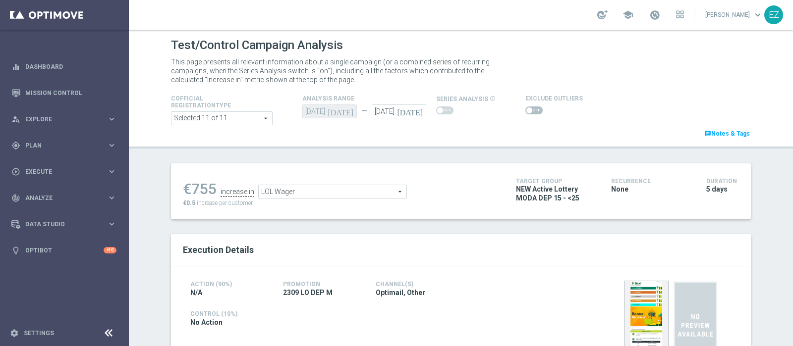
click at [313, 185] on span "LOL Wager" at bounding box center [333, 191] width 148 height 13
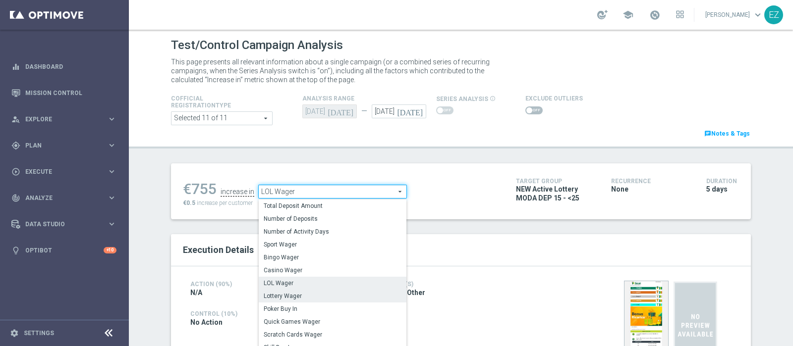
click at [289, 298] on span "Lottery Wager" at bounding box center [333, 296] width 138 height 8
type input "Lottery Wager"
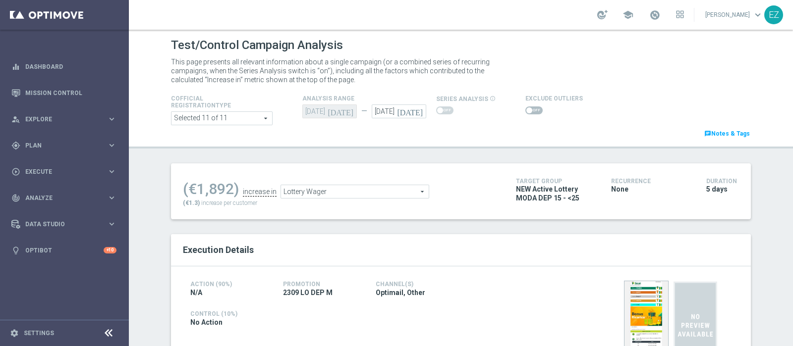
drag, startPoint x: 520, startPoint y: 110, endPoint x: 441, endPoint y: 152, distance: 89.3
click at [526, 108] on span at bounding box center [529, 110] width 6 height 6
click at [525, 108] on input "checkbox" at bounding box center [533, 110] width 17 height 8
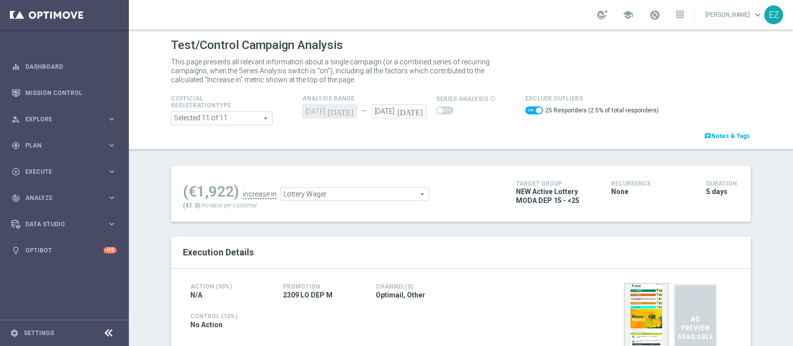
click at [359, 192] on span "Lottery Wager" at bounding box center [355, 194] width 148 height 13
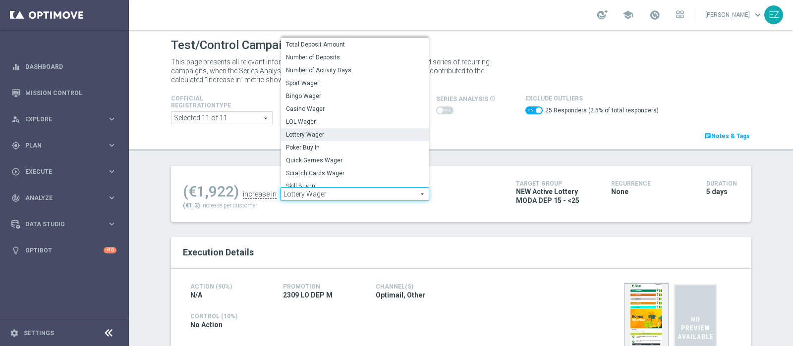
click at [338, 169] on span "Scratch Cards Wager" at bounding box center [355, 173] width 138 height 8
checkbox input "false"
type input "Scratch Cards Wager"
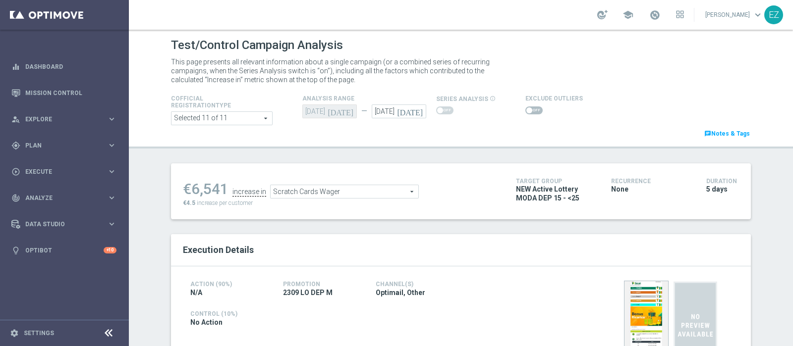
click at [529, 109] on span at bounding box center [533, 110] width 17 height 8
click at [529, 109] on input "checkbox" at bounding box center [533, 110] width 17 height 8
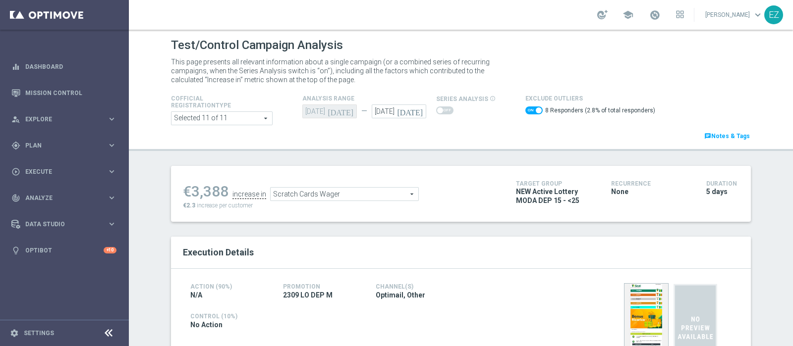
click at [344, 197] on span "Scratch Cards Wager" at bounding box center [344, 194] width 148 height 13
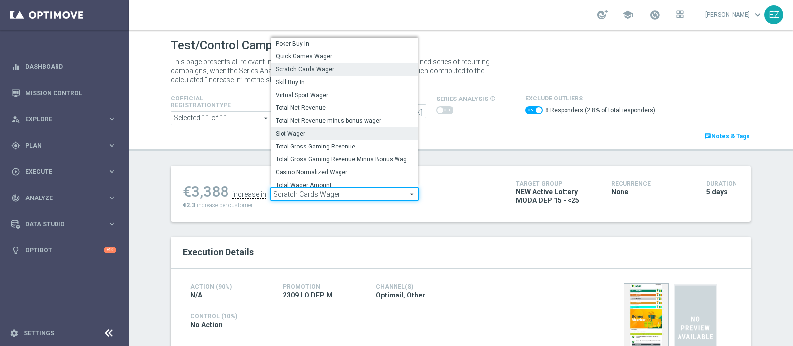
scroll to position [101, 0]
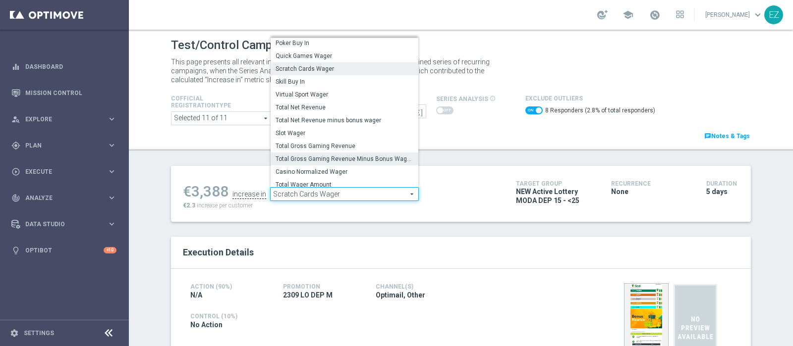
click at [334, 157] on span "Total Gross Gaming Revenue Minus Bonus Wagared" at bounding box center [344, 159] width 138 height 8
checkbox input "false"
type input "Total Gross Gaming Revenue Minus Bonus Wagared"
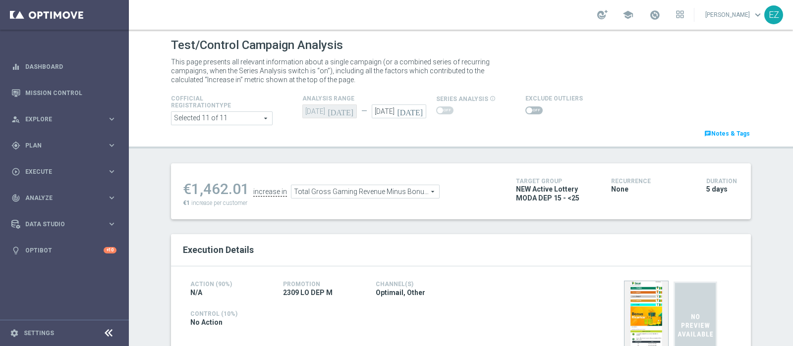
click at [530, 110] on span at bounding box center [533, 110] width 17 height 8
click at [530, 110] on input "checkbox" at bounding box center [533, 110] width 17 height 8
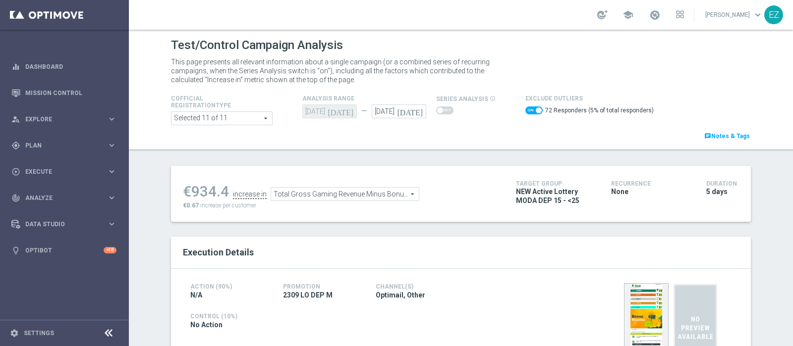
click at [364, 194] on span "Total Gross Gaming Revenue Minus Bonus Wagared" at bounding box center [345, 194] width 148 height 13
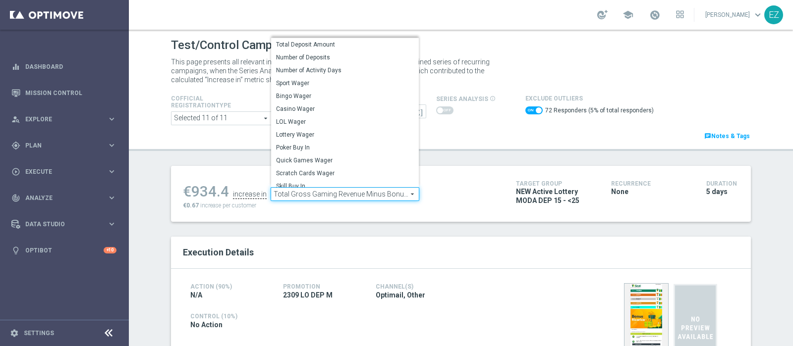
click at [456, 142] on header "Test/Control Campaign Analysis This page presents all relevant information abou…" at bounding box center [461, 90] width 664 height 121
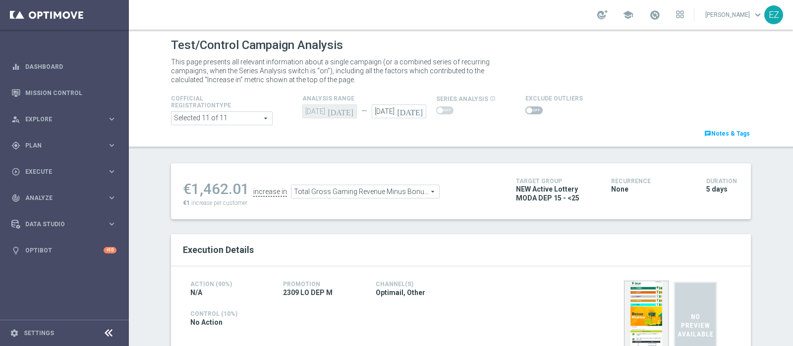
click at [391, 189] on span "Total Gross Gaming Revenue Minus Bonus Wagared" at bounding box center [365, 191] width 148 height 13
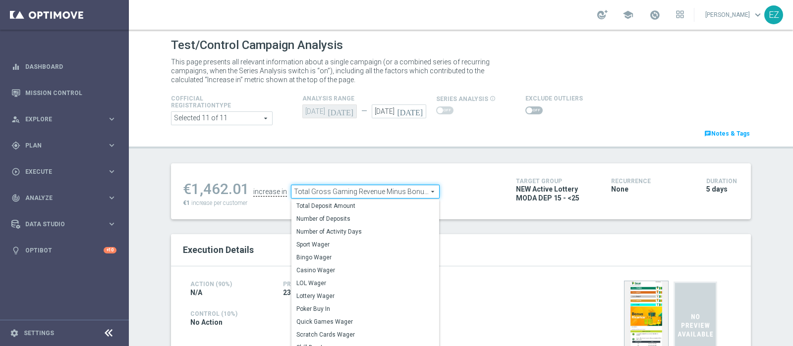
click at [454, 194] on ul "€1,462.01 increase in Total Gross Gaming Revenue Minus Bonus Wagared Total Gros…" at bounding box center [341, 186] width 323 height 23
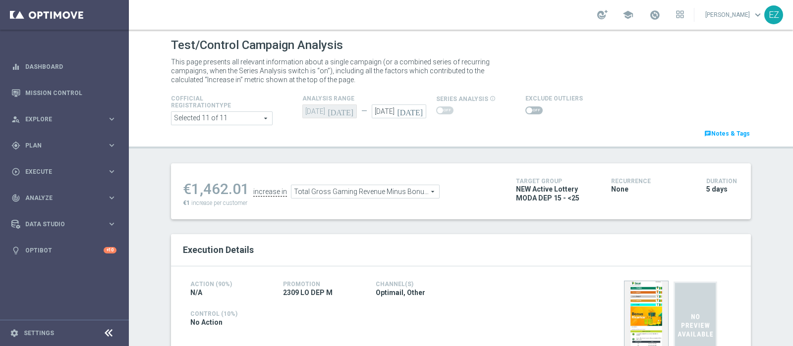
click at [525, 111] on span at bounding box center [533, 110] width 17 height 8
click at [525, 111] on input "checkbox" at bounding box center [533, 110] width 17 height 8
checkbox input "true"
click at [525, 109] on span at bounding box center [533, 110] width 17 height 8
click at [525, 109] on input "checkbox" at bounding box center [533, 110] width 17 height 8
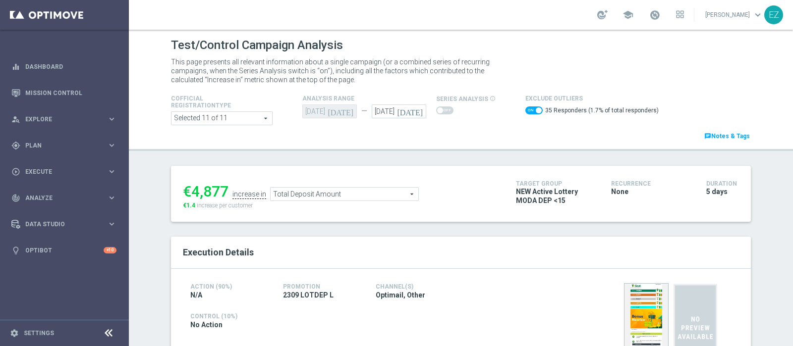
click at [385, 194] on span "Total Deposit Amount" at bounding box center [344, 194] width 148 height 13
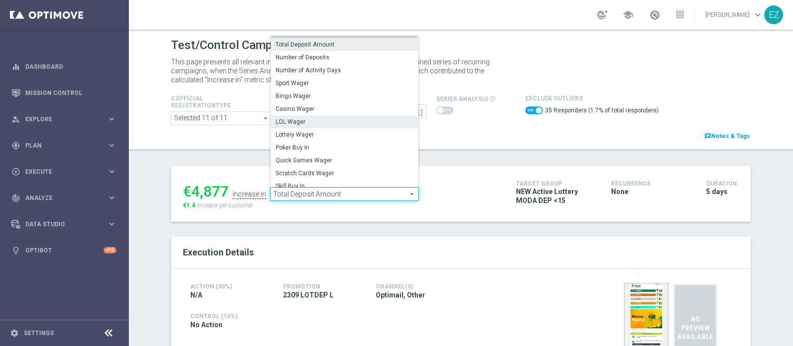
click at [339, 118] on span "LOL Wager" at bounding box center [344, 122] width 138 height 8
checkbox input "false"
type input "LOL Wager"
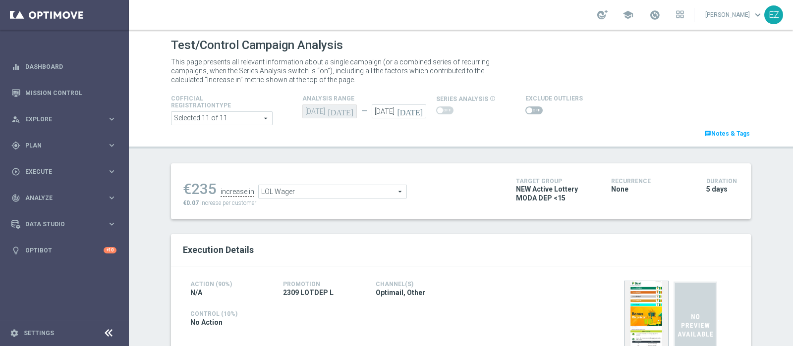
click at [525, 110] on span at bounding box center [533, 110] width 17 height 8
click at [525, 110] on input "checkbox" at bounding box center [533, 110] width 17 height 8
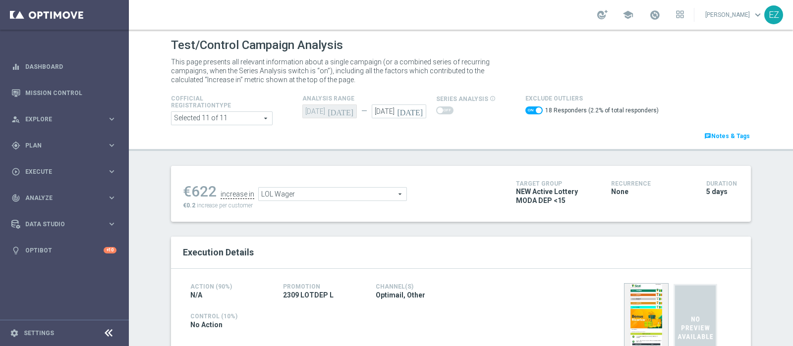
click at [318, 197] on span "LOL Wager" at bounding box center [333, 194] width 148 height 13
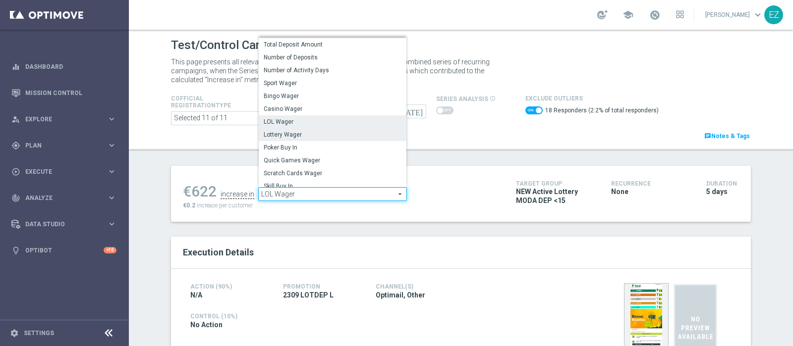
click at [315, 133] on span "Lottery Wager" at bounding box center [333, 135] width 138 height 8
checkbox input "false"
type input "Lottery Wager"
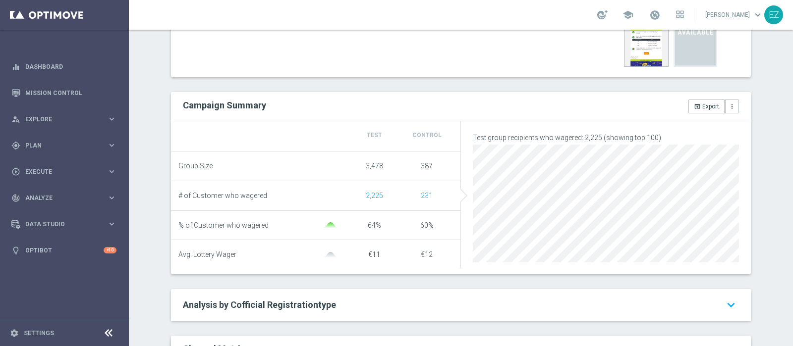
scroll to position [2, 0]
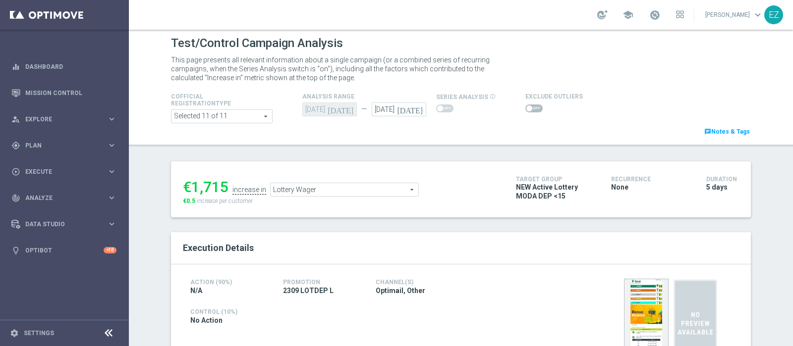
click at [525, 110] on label at bounding box center [533, 109] width 17 height 8
click at [525, 108] on span at bounding box center [533, 109] width 17 height 8
click at [525, 108] on input "checkbox" at bounding box center [533, 109] width 17 height 8
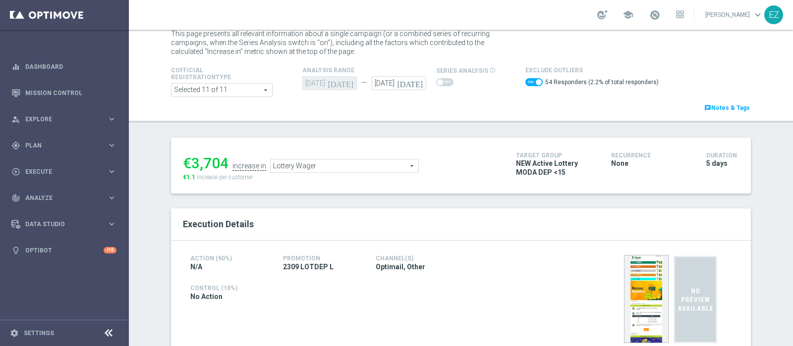
scroll to position [53, 0]
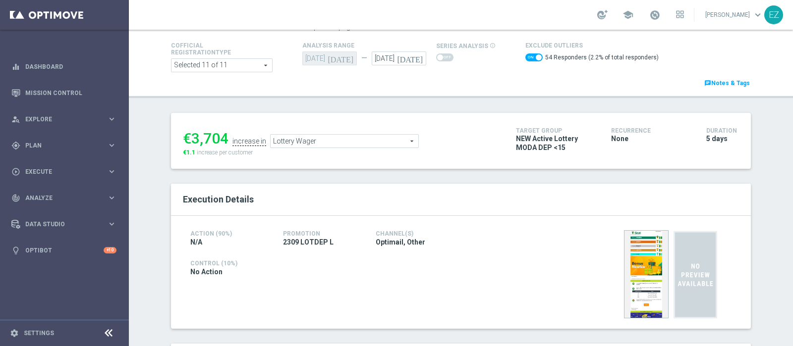
click at [329, 138] on span "Lottery Wager" at bounding box center [344, 141] width 148 height 13
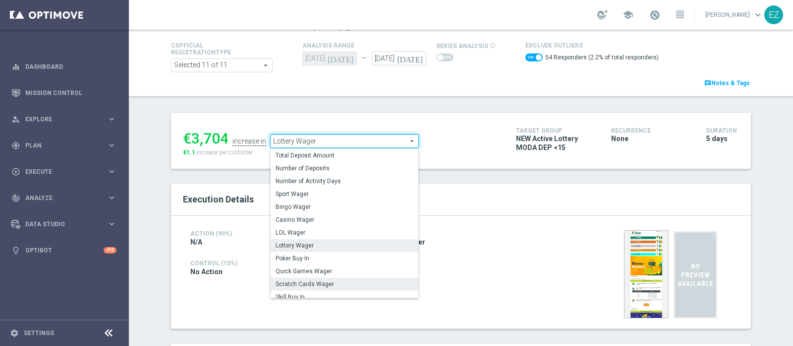
click at [309, 284] on span "Scratch Cards Wager" at bounding box center [344, 284] width 138 height 8
checkbox input "false"
type input "Scratch Cards Wager"
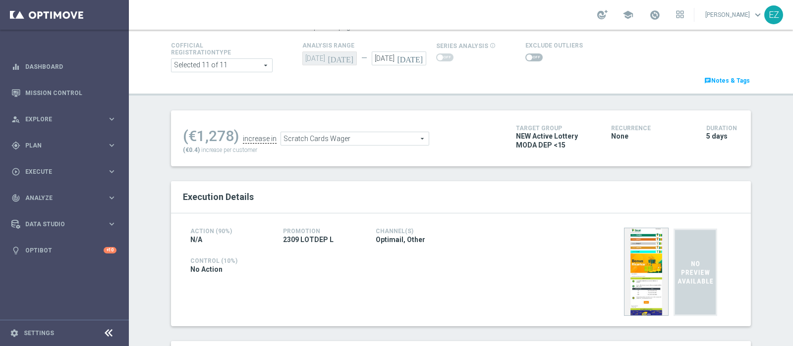
click at [525, 60] on span at bounding box center [533, 57] width 17 height 8
click at [525, 60] on input "checkbox" at bounding box center [533, 57] width 17 height 8
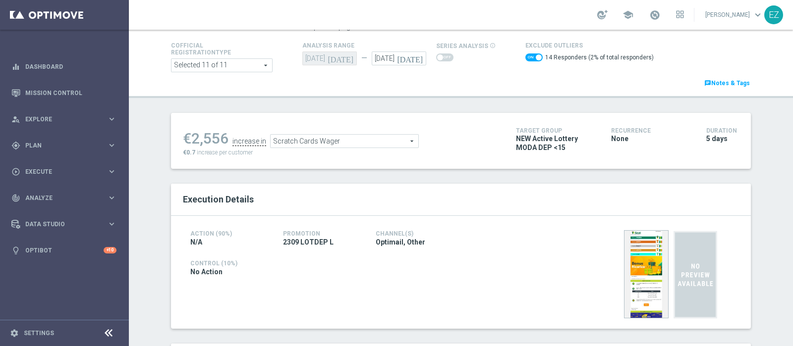
click at [354, 125] on ul "€2,556 increase in Scratch Cards Wager Scratch Cards Wager arrow_drop_down sear…" at bounding box center [341, 136] width 323 height 23
click at [339, 140] on span "Scratch Cards Wager" at bounding box center [344, 141] width 148 height 13
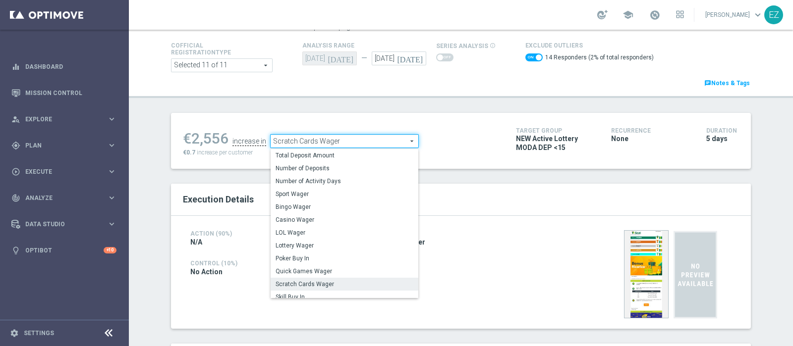
click at [339, 135] on span "Scratch Cards Wager" at bounding box center [344, 141] width 148 height 13
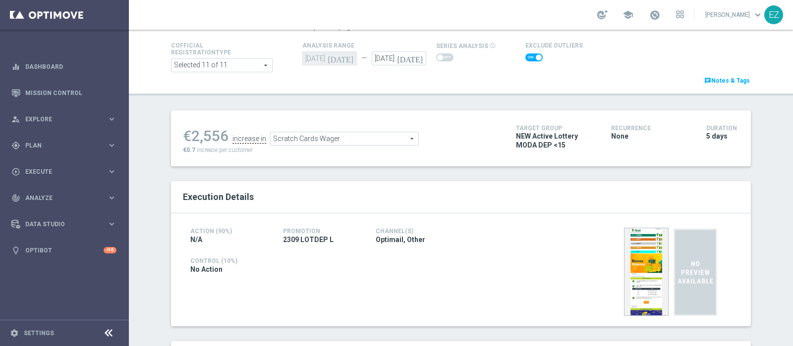
click at [339, 132] on span "Scratch Cards Wager" at bounding box center [344, 138] width 148 height 13
checkbox input "false"
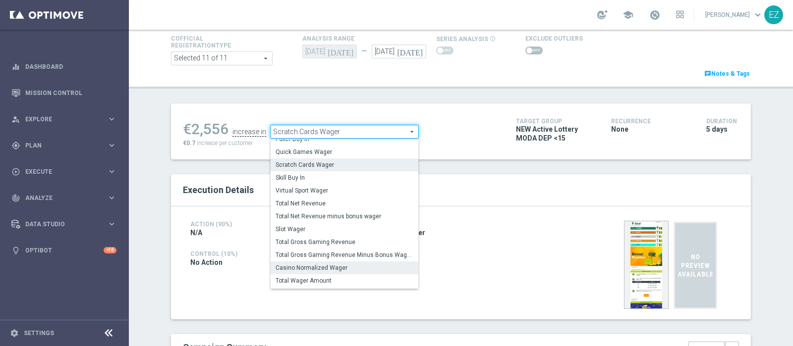
scroll to position [107, 0]
click at [334, 254] on span "Total Gross Gaming Revenue Minus Bonus Wagared" at bounding box center [344, 254] width 138 height 8
type input "Total Gross Gaming Revenue Minus Bonus Wagared"
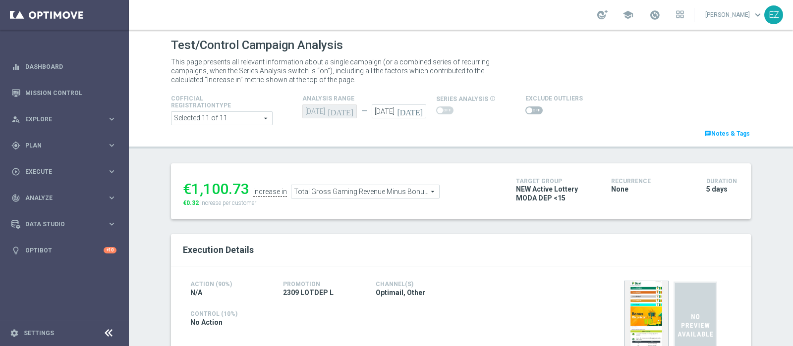
click at [526, 113] on span at bounding box center [533, 110] width 17 height 8
click at [526, 113] on input "checkbox" at bounding box center [533, 110] width 17 height 8
checkbox input "true"
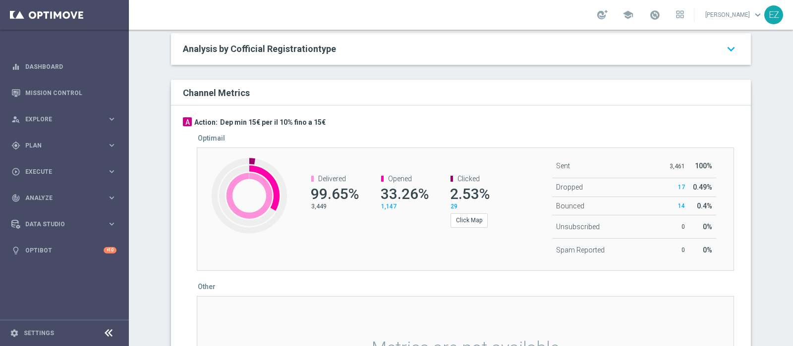
scroll to position [562, 0]
